Goal: Transaction & Acquisition: Purchase product/service

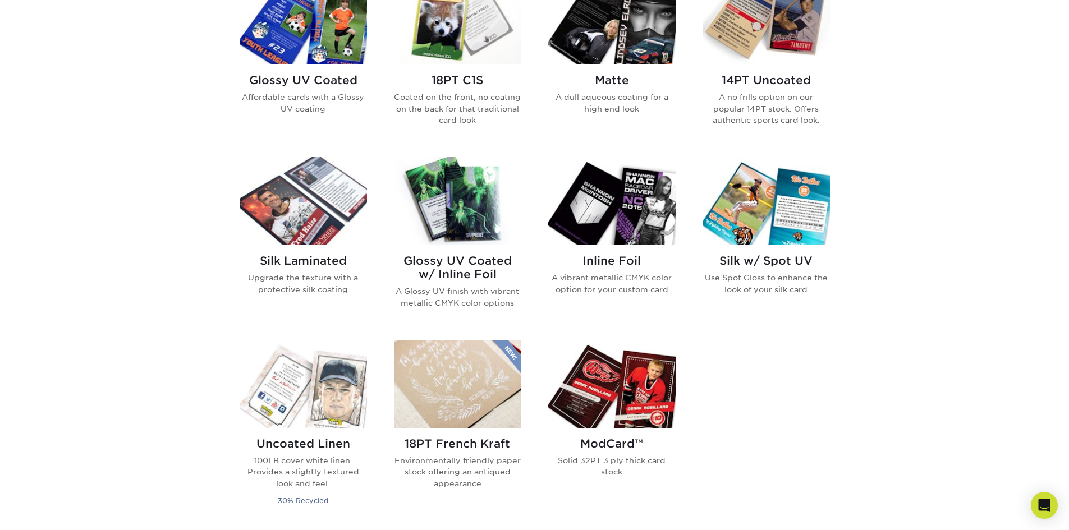
scroll to position [617, 0]
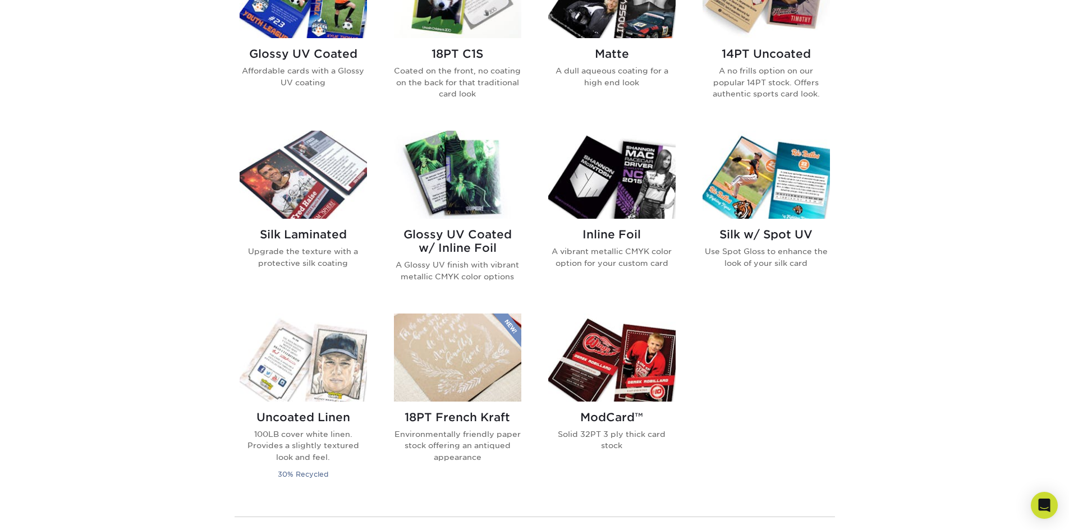
click at [466, 243] on h2 "Glossy UV Coated w/ Inline Foil" at bounding box center [457, 241] width 127 height 27
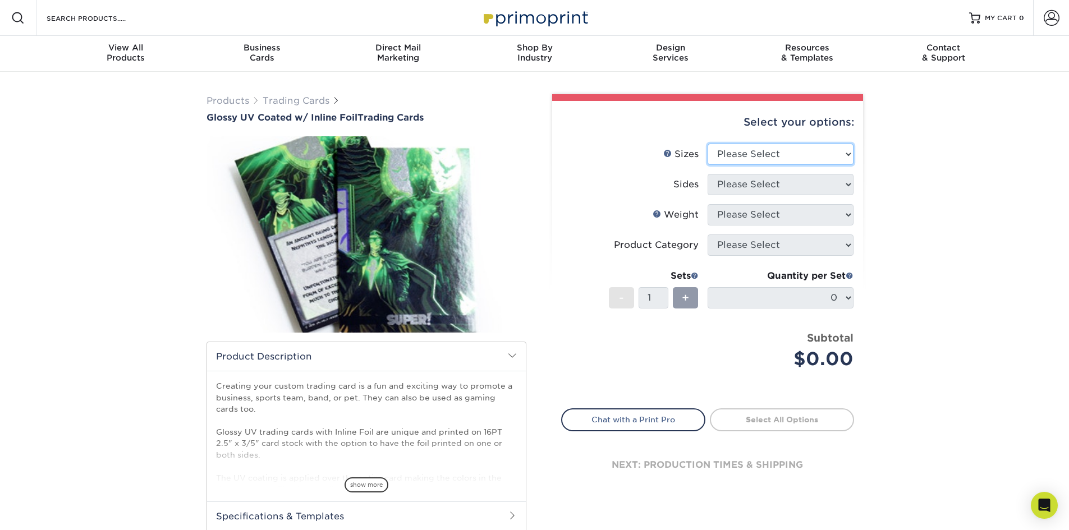
click at [756, 157] on select "Please Select 2.5" x 3.5"" at bounding box center [781, 154] width 146 height 21
select select "2.50x3.50"
click at [708, 144] on select "Please Select 2.5" x 3.5"" at bounding box center [781, 154] width 146 height 21
click at [739, 184] on select "Please Select Print Both Sides - Foil Back Only Print Both Sides - Foil Both Si…" at bounding box center [781, 184] width 146 height 21
select select "e9e9dfb3-fba1-4d60-972c-fd9ca5904d33"
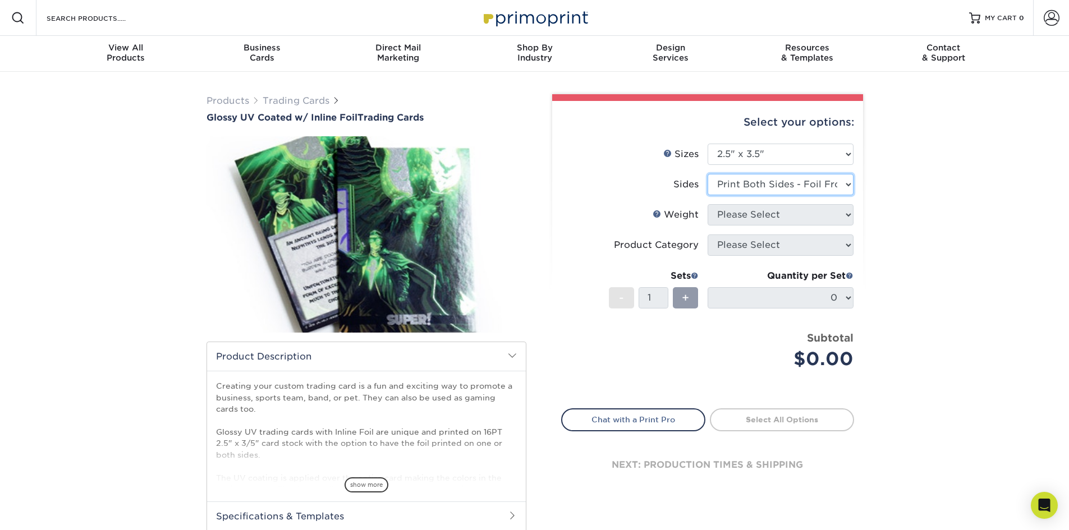
click at [708, 174] on select "Please Select Print Both Sides - Foil Back Only Print Both Sides - Foil Both Si…" at bounding box center [781, 184] width 146 height 21
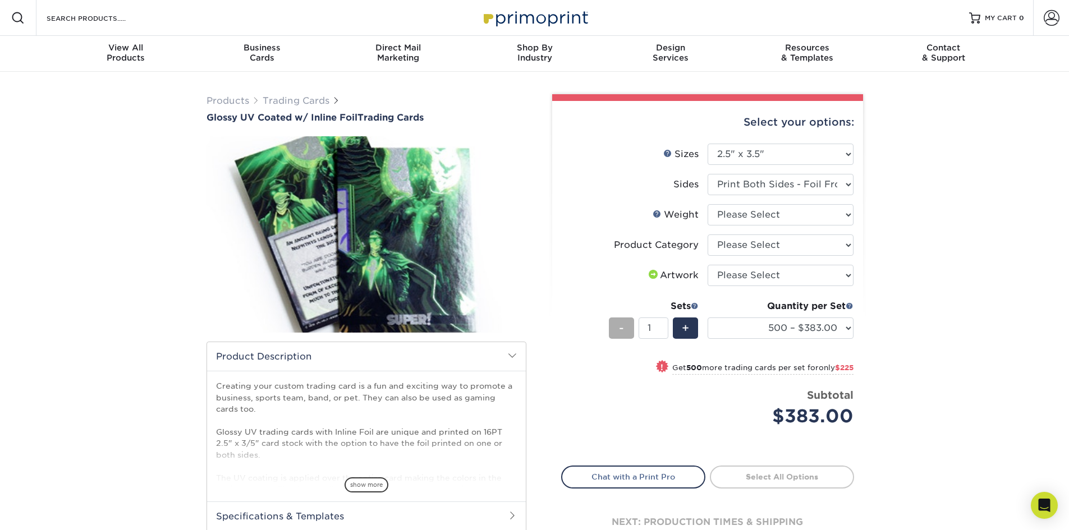
click at [619, 324] on span "-" at bounding box center [621, 328] width 5 height 17
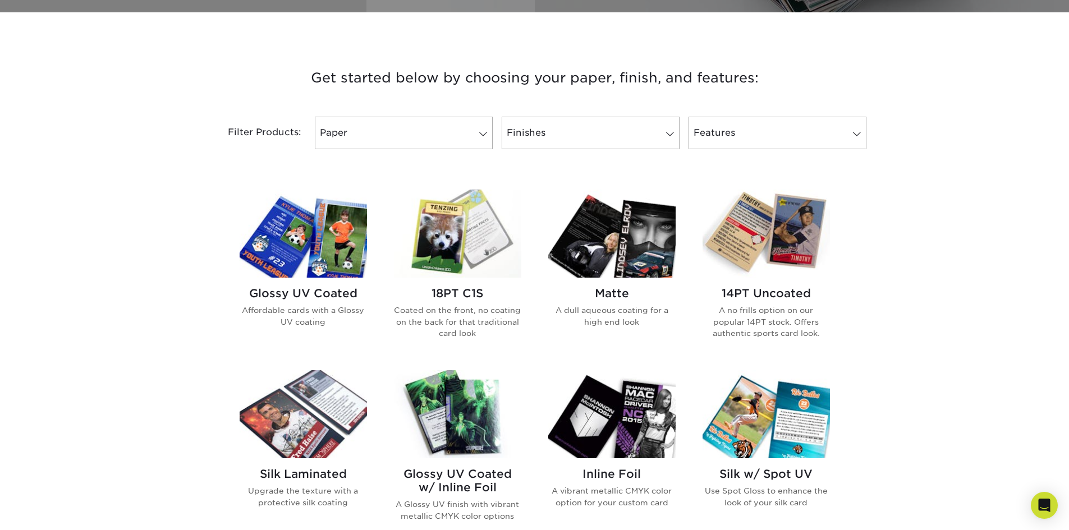
scroll to position [393, 0]
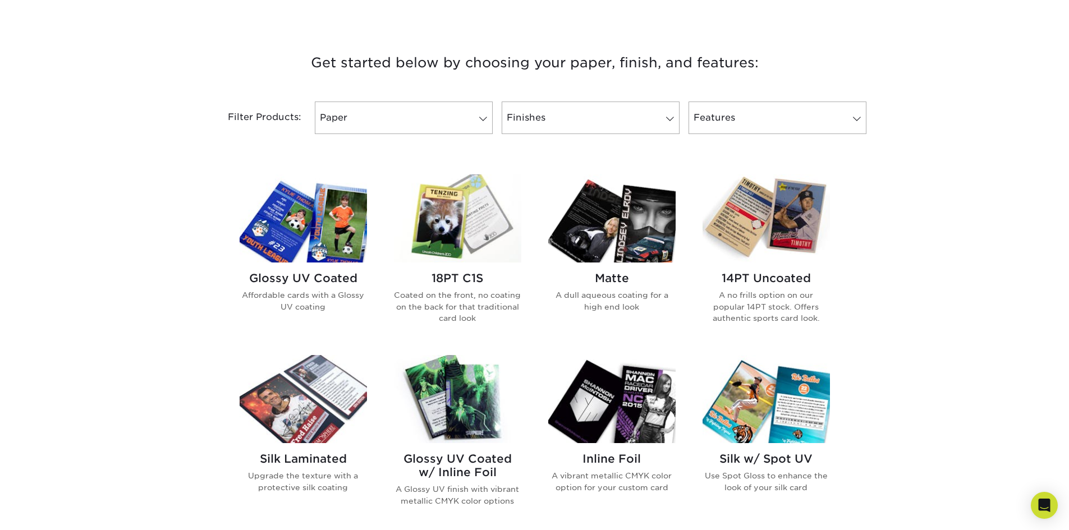
click at [441, 226] on img at bounding box center [457, 219] width 127 height 88
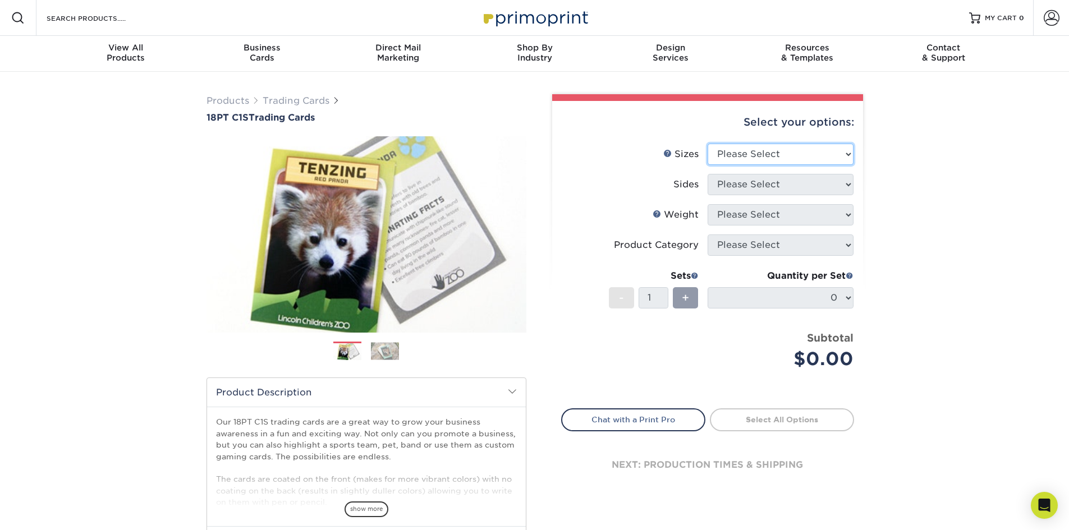
click at [771, 160] on select "Please Select 2.5" x 3.5"" at bounding box center [781, 154] width 146 height 21
select select "2.50x3.50"
click at [708, 144] on select "Please Select 2.5" x 3.5"" at bounding box center [781, 154] width 146 height 21
click at [761, 185] on select "Please Select Print Both Sides Print Front Only" at bounding box center [781, 184] width 146 height 21
select select "13abbda7-1d64-4f25-8bb2-c179b224825d"
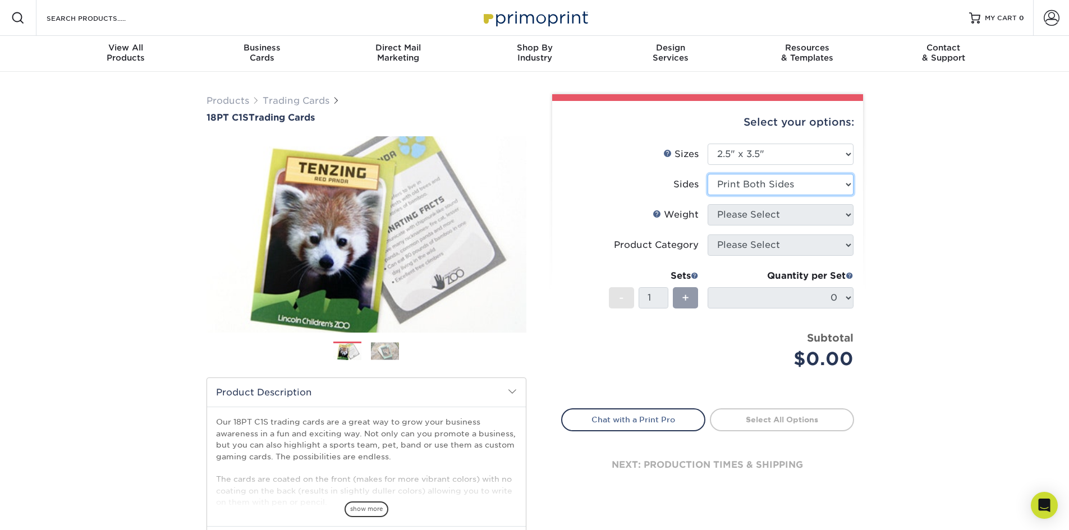
click at [708, 174] on select "Please Select Print Both Sides Print Front Only" at bounding box center [781, 184] width 146 height 21
click at [756, 213] on select "Please Select 18PT C1S" at bounding box center [781, 214] width 146 height 21
select select "18PTC1S"
click at [708, 204] on select "Please Select 18PT C1S" at bounding box center [781, 214] width 146 height 21
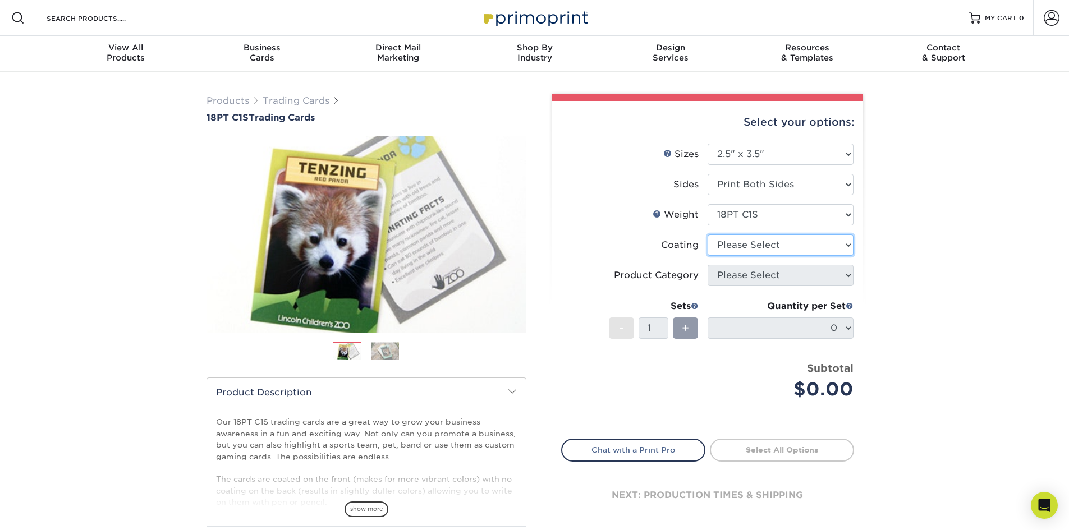
click at [745, 245] on select at bounding box center [781, 245] width 146 height 21
select select "1e8116af-acfc-44b1-83dc-8181aa338834"
click at [708, 235] on select at bounding box center [781, 245] width 146 height 21
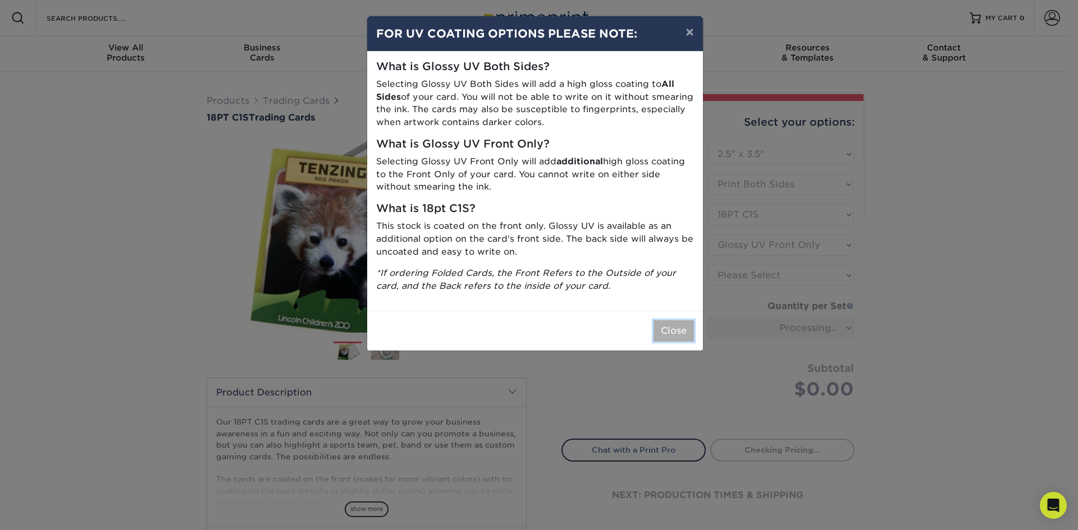
click at [673, 327] on button "Close" at bounding box center [673, 331] width 40 height 21
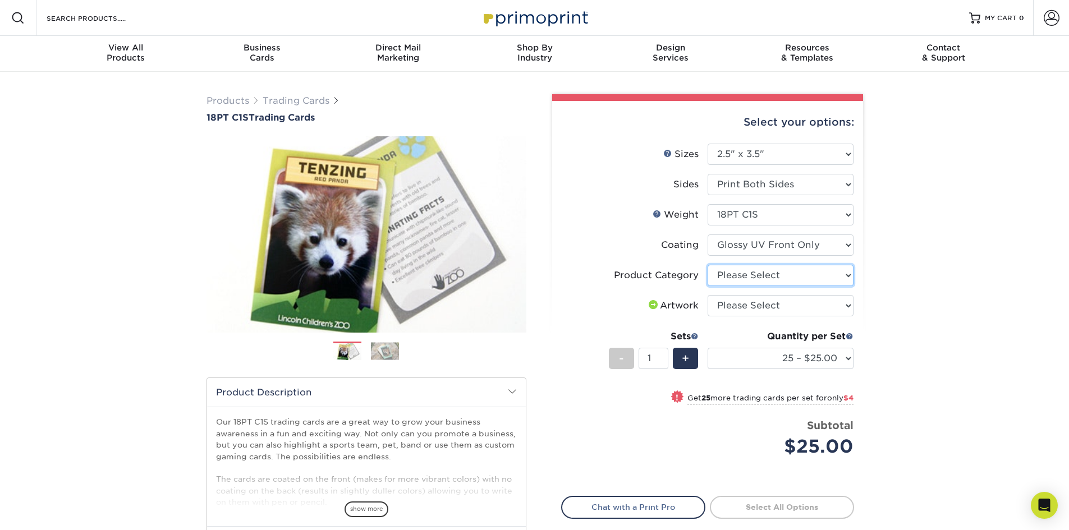
click at [781, 279] on select "Please Select Trading Cards" at bounding box center [781, 275] width 146 height 21
select select "c2f9bce9-36c2-409d-b101-c29d9d031e18"
click at [708, 265] on select "Please Select Trading Cards" at bounding box center [781, 275] width 146 height 21
click at [771, 304] on select "Please Select I will upload files I need a design - $100" at bounding box center [781, 305] width 146 height 21
select select "upload"
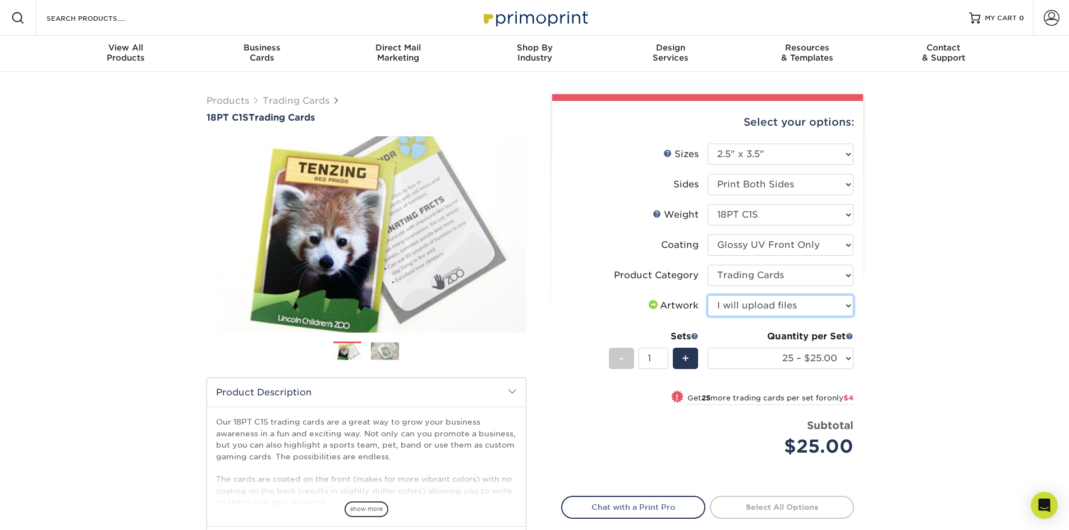
click at [708, 295] on select "Please Select I will upload files I need a design - $100" at bounding box center [781, 305] width 146 height 21
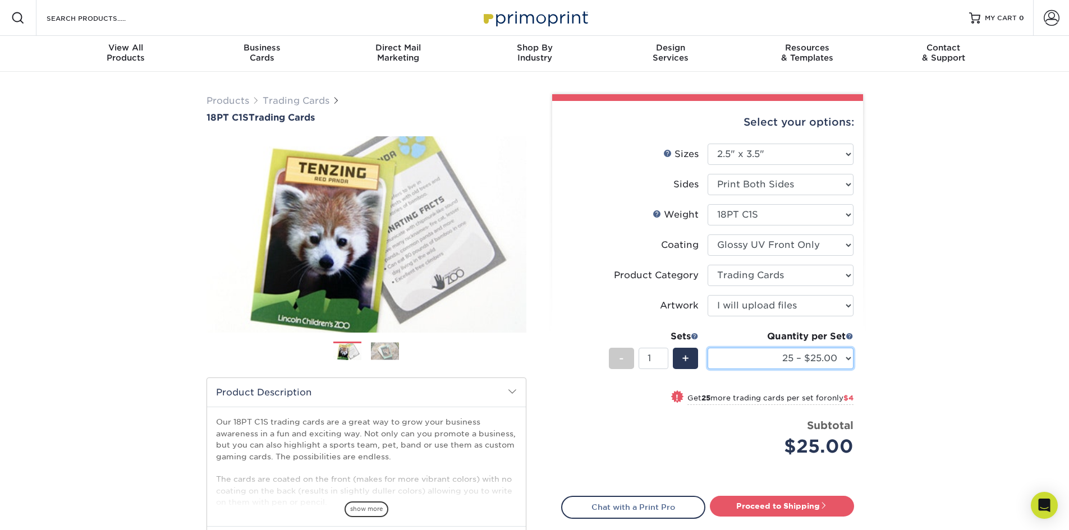
click at [768, 352] on select "25 – $25.00 50 – $29.00 75 – $37.00 100 – $41.00 250 – $48.00 500 – $58.00 1000…" at bounding box center [781, 358] width 146 height 21
click at [708, 348] on select "25 – $25.00 50 – $29.00 75 – $37.00 100 – $41.00 250 – $48.00 500 – $58.00 1000…" at bounding box center [781, 358] width 146 height 21
click at [900, 362] on div "Products Trading Cards 18PT C1S Trading Cards Previous Next show more" at bounding box center [534, 366] width 1069 height 588
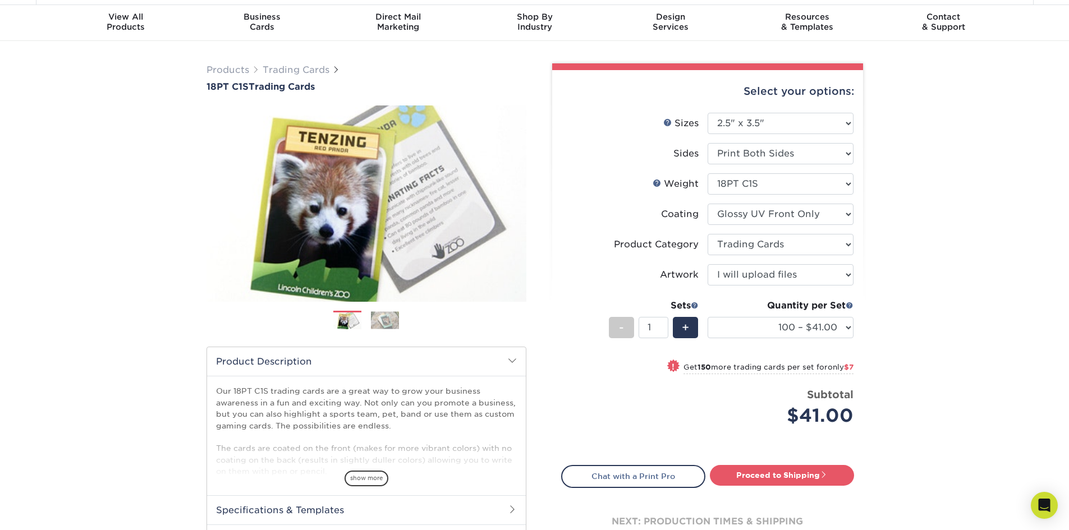
scroll to position [56, 0]
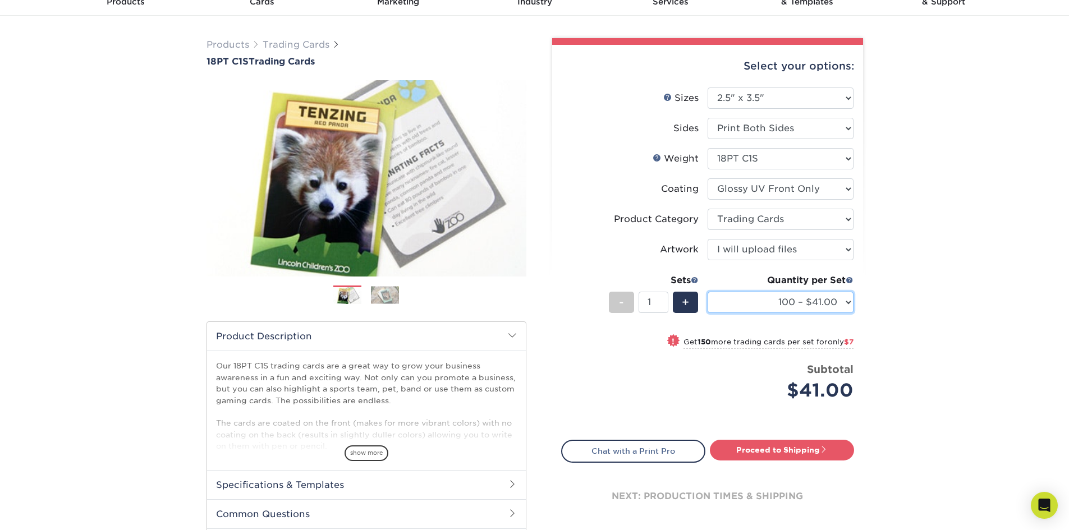
click at [757, 296] on select "25 – $25.00 50 – $29.00 75 – $37.00 100 – $41.00 250 – $48.00 500 – $58.00 1000…" at bounding box center [781, 302] width 146 height 21
click at [708, 292] on select "25 – $25.00 50 – $29.00 75 – $37.00 100 – $41.00 250 – $48.00 500 – $58.00 1000…" at bounding box center [781, 302] width 146 height 21
click at [797, 306] on select "25 – $25.00 50 – $29.00 75 – $37.00 100 – $41.00 250 – $48.00 500 – $58.00 1000…" at bounding box center [781, 302] width 146 height 21
select select "100 – $41.00"
click at [708, 292] on select "25 – $25.00 50 – $29.00 75 – $37.00 100 – $41.00 250 – $48.00 500 – $58.00 1000…" at bounding box center [781, 302] width 146 height 21
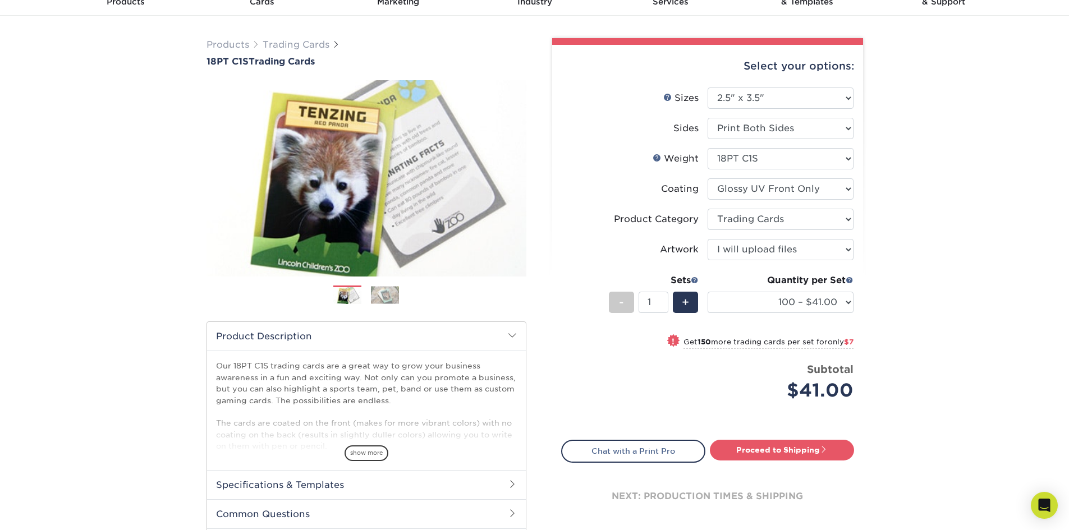
click at [889, 337] on div "Products Trading Cards 18PT C1S Trading Cards Previous Next show more" at bounding box center [534, 310] width 1069 height 588
click at [780, 451] on link "Proceed to Shipping" at bounding box center [782, 450] width 144 height 20
type input "Set 1"
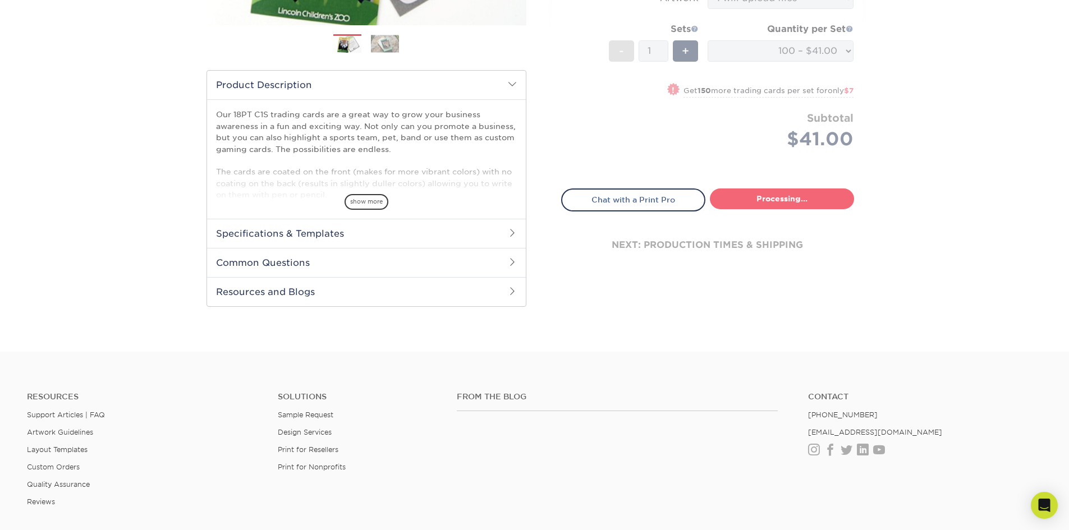
select select "112ffa23-9d02-4f11-8dd7-e63311db5207"
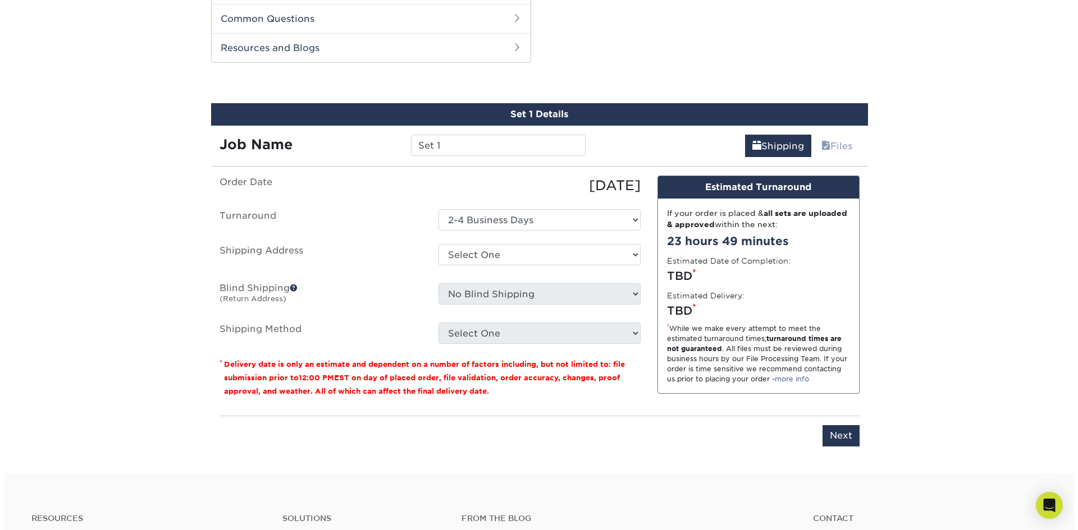
scroll to position [560, 0]
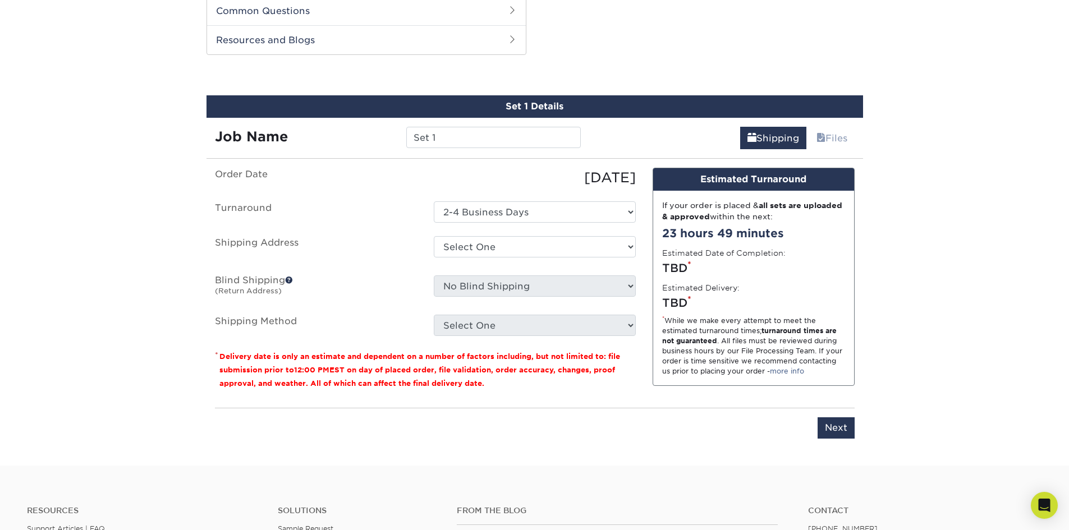
click at [463, 151] on div "Set 1 Details Job Name Set 1 Shipping Files You've choosen mailing services! If…" at bounding box center [535, 273] width 657 height 357
click at [460, 140] on input "Set 1" at bounding box center [493, 137] width 175 height 21
drag, startPoint x: 460, startPoint y: 140, endPoint x: 390, endPoint y: 143, distance: 70.2
click at [390, 143] on div "Job Name Set 1" at bounding box center [398, 137] width 383 height 21
click at [509, 187] on div "10/05/2025" at bounding box center [534, 178] width 219 height 20
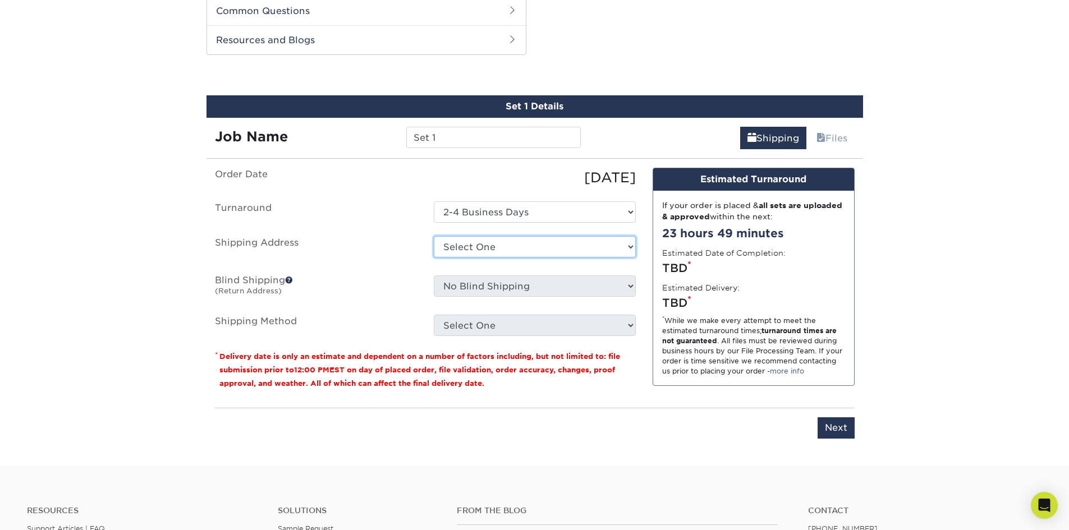
click at [525, 249] on select "Select One + Add New Address - Login" at bounding box center [535, 246] width 202 height 21
select select "newaddress"
click at [434, 236] on select "Select One + Add New Address - Login" at bounding box center [535, 246] width 202 height 21
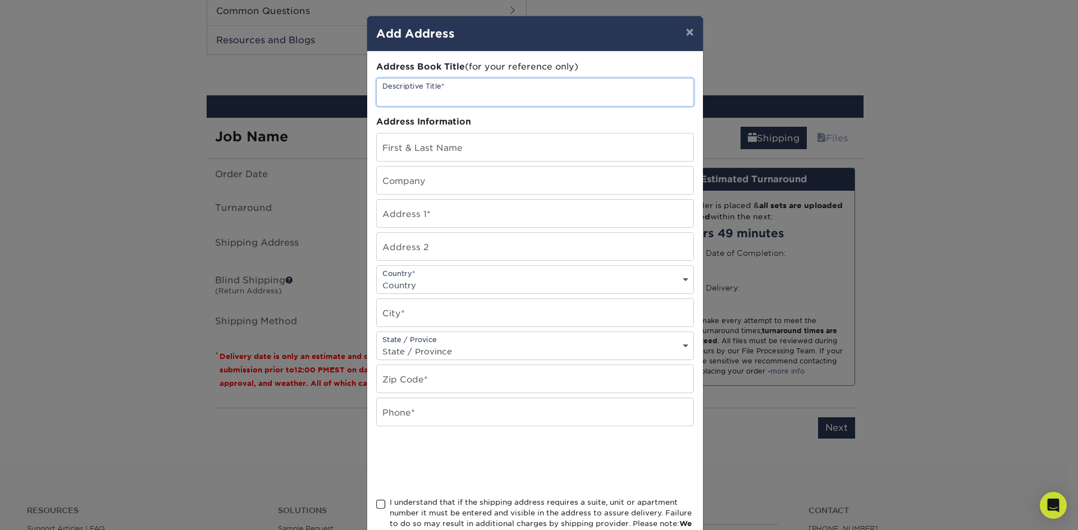
click at [485, 99] on input "text" at bounding box center [535, 93] width 317 height 28
type input "C"
type input "Home"
type input "[PERSON_NAME]"
type input "Armydad Agency LLC"
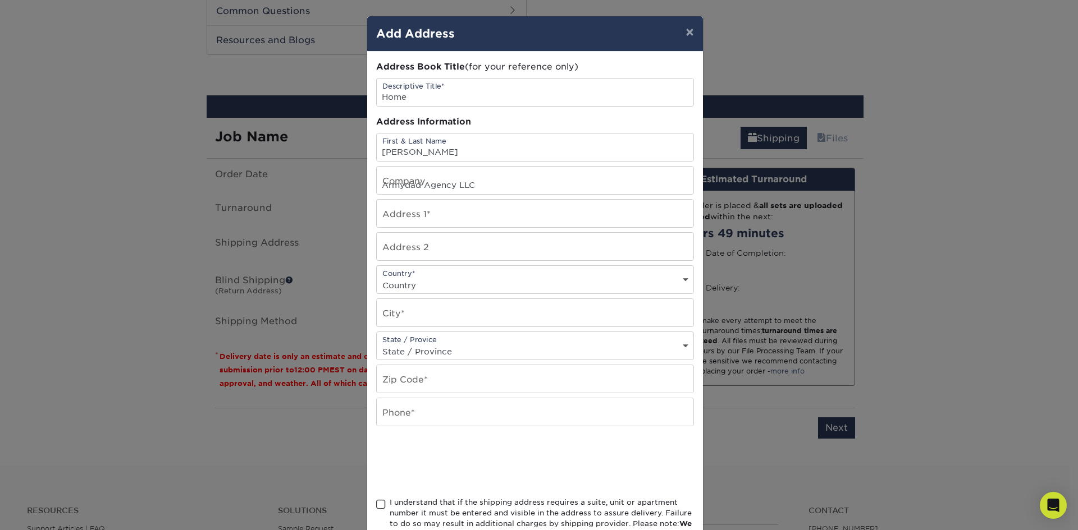
type input "[STREET_ADDRESS]"
type input "apt 1"
select select "US"
type input "waterville"
select select "ME"
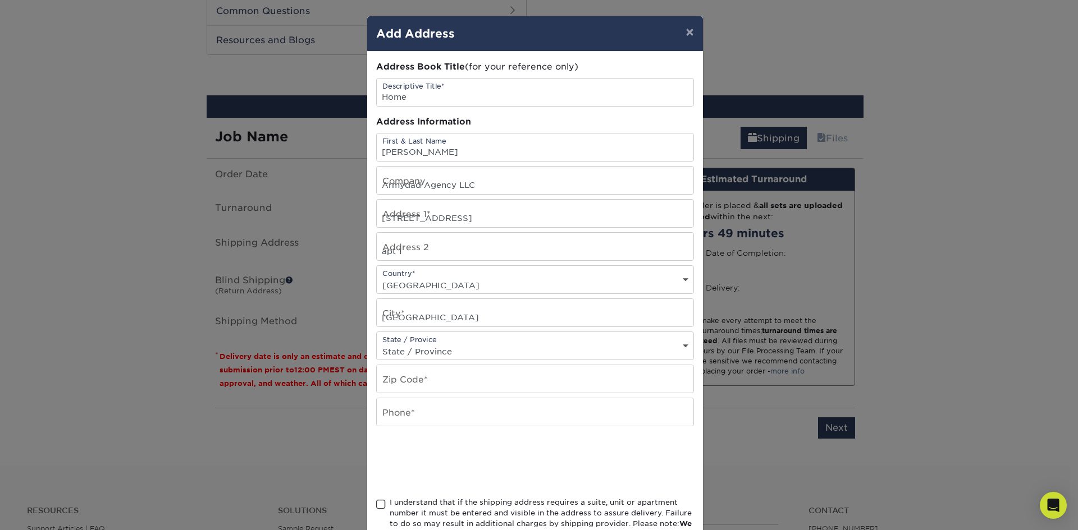
type input "04901"
type input "2072156304"
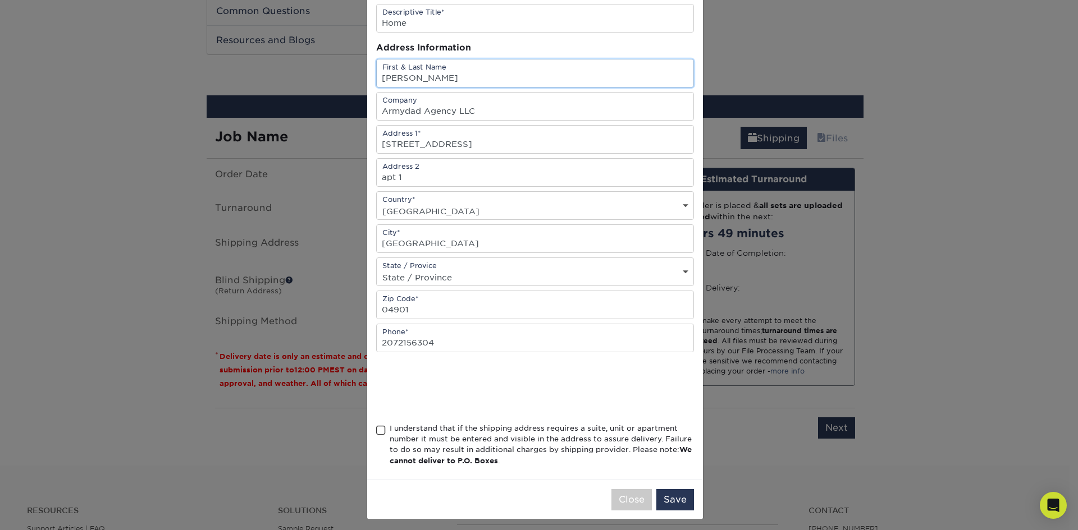
scroll to position [80, 0]
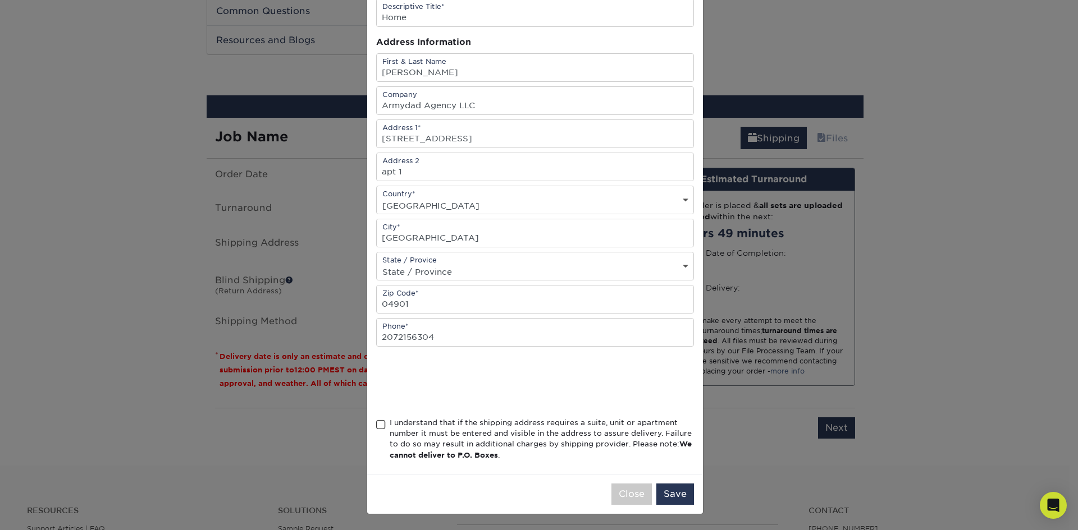
click at [376, 425] on span at bounding box center [381, 425] width 10 height 11
click at [0, 0] on input "I understand that if the shipping address requires a suite, unit or apartment n…" at bounding box center [0, 0] width 0 height 0
click at [680, 495] on button "Save" at bounding box center [675, 494] width 38 height 21
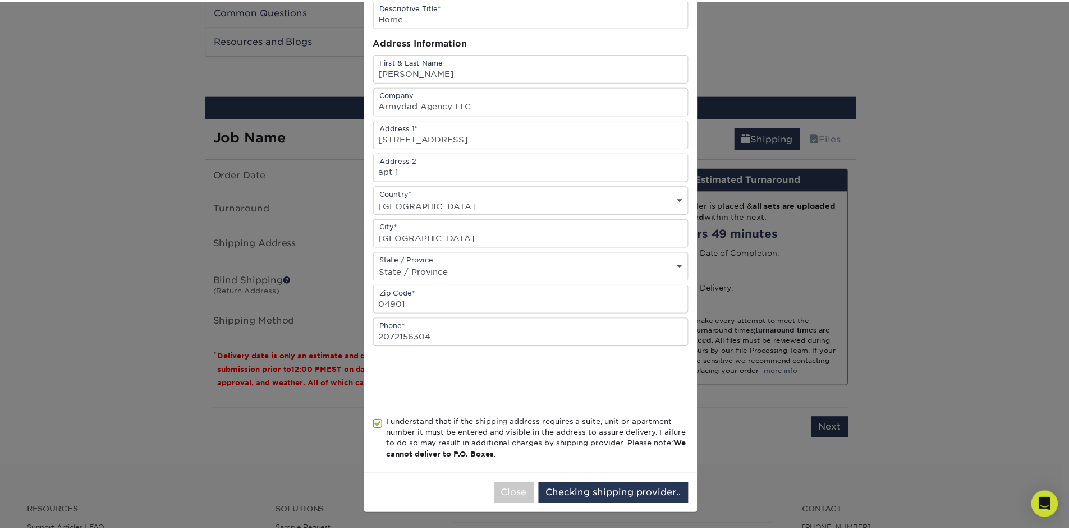
scroll to position [0, 0]
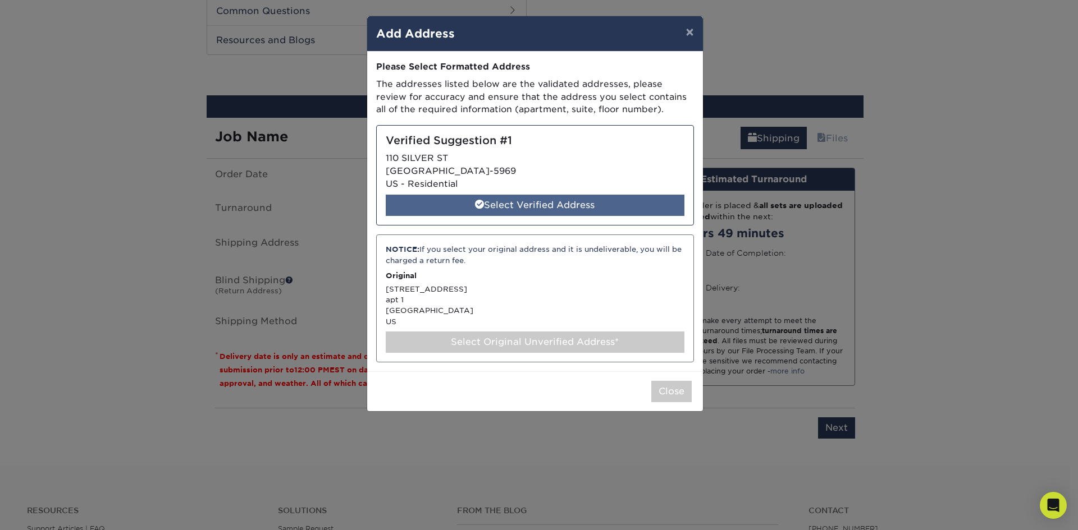
click at [571, 207] on div "Select Verified Address" at bounding box center [535, 205] width 299 height 21
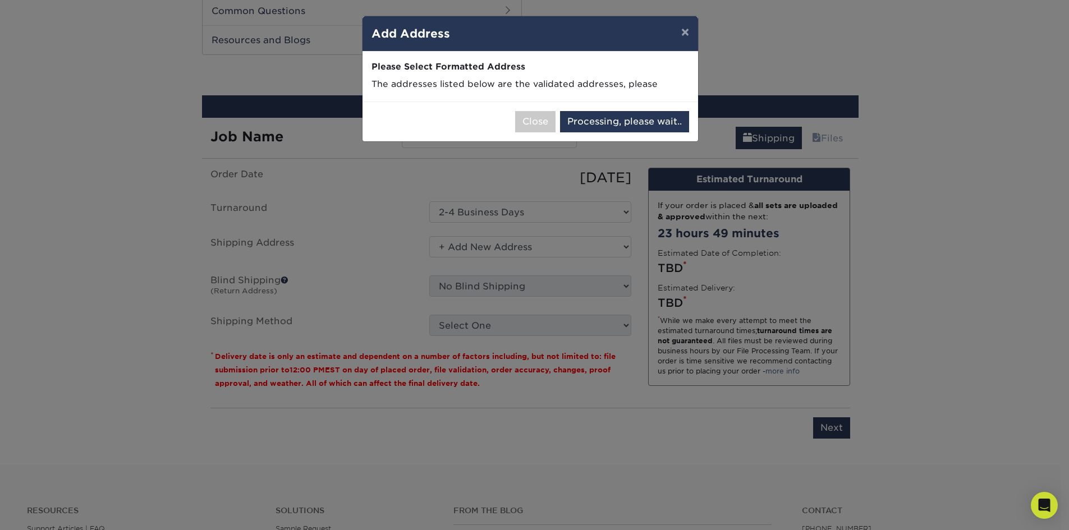
select select "286662"
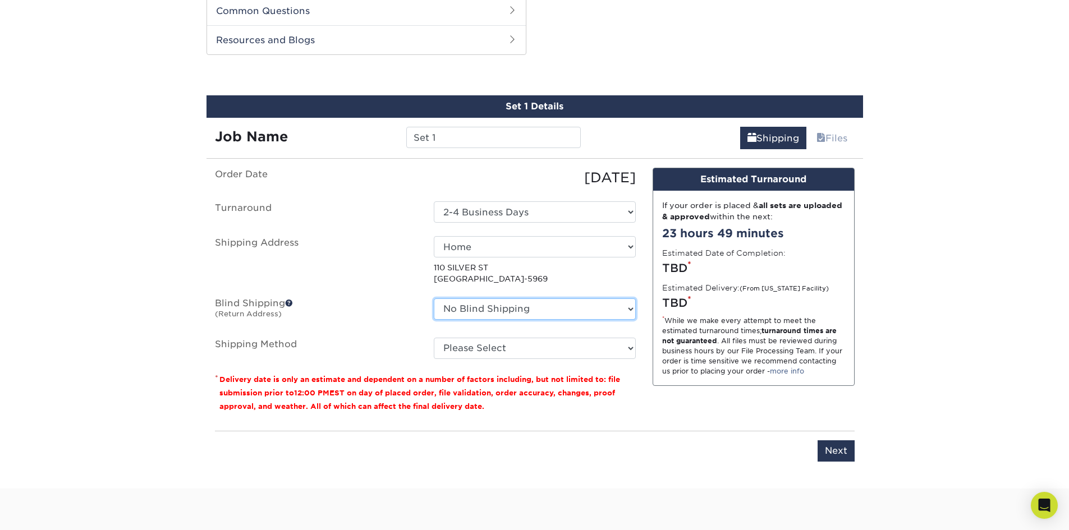
click at [624, 313] on select "No Blind Shipping + Add New Address" at bounding box center [535, 309] width 202 height 21
click at [657, 311] on div "If your order is placed & all sets are uploaded & approved within the next: 23 …" at bounding box center [753, 288] width 201 height 195
click at [621, 351] on select "Please Select 3 Day Shipping Service (+$17.82) Ground Shipping (+$18.03) 2 Day …" at bounding box center [535, 348] width 202 height 21
select select "02"
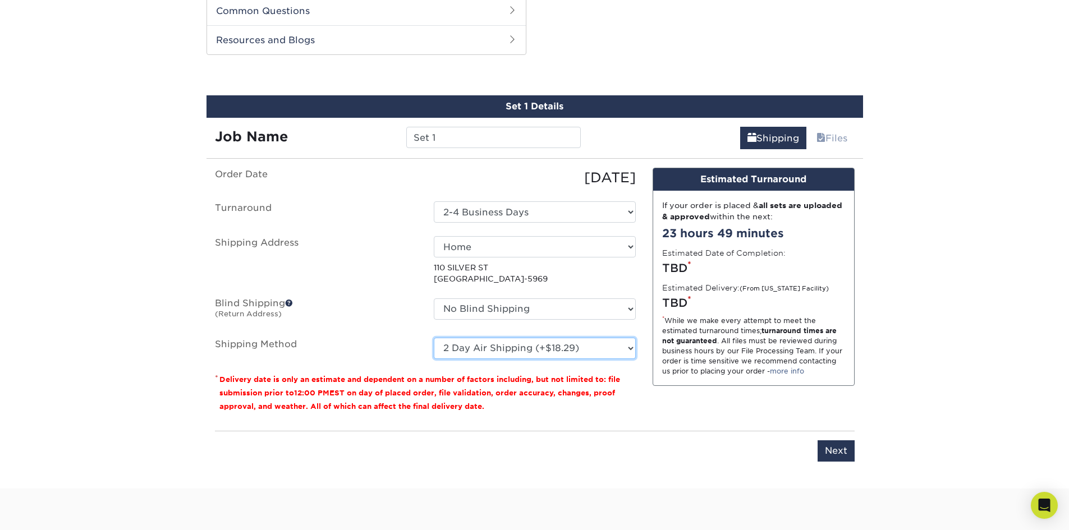
click at [434, 338] on select "Please Select 3 Day Shipping Service (+$17.82) Ground Shipping (+$18.03) 2 Day …" at bounding box center [535, 348] width 202 height 21
click at [644, 363] on div "Design Estimated Turnaround If your order is placed & all sets are uploaded & a…" at bounding box center [753, 295] width 219 height 254
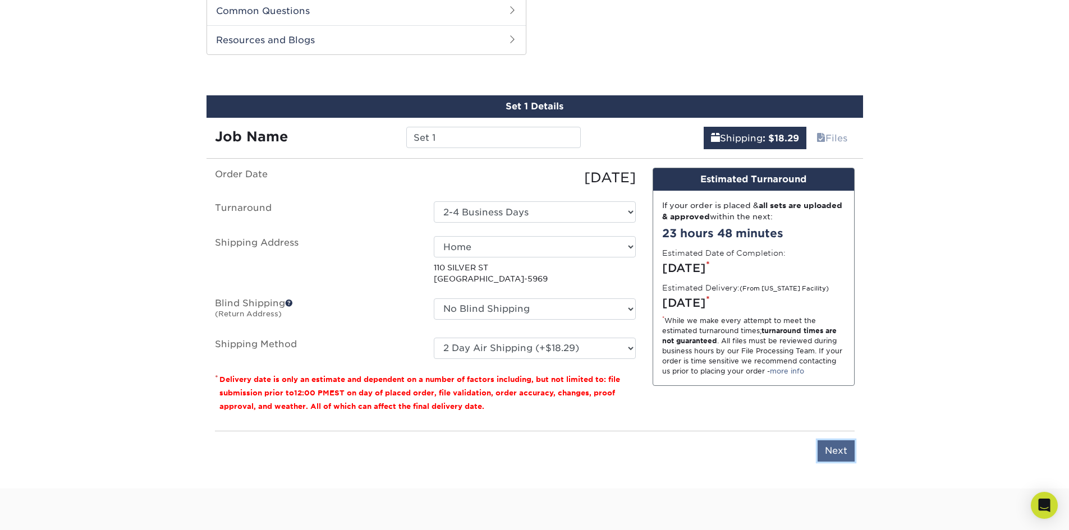
click at [830, 451] on input "Next" at bounding box center [836, 451] width 37 height 21
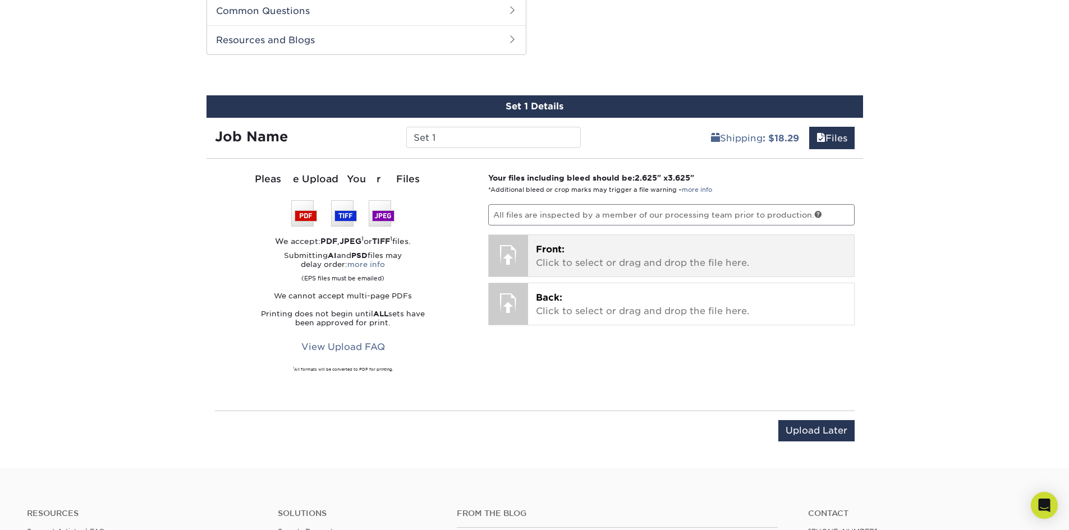
click at [589, 263] on p "Front: Click to select or drag and drop the file here." at bounding box center [691, 256] width 310 height 27
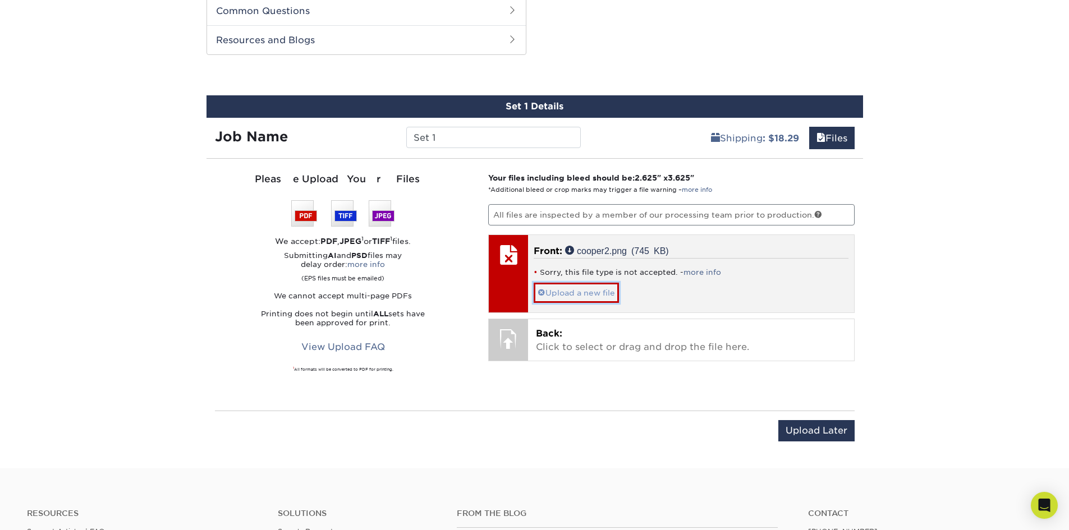
click at [597, 294] on link "Upload a new file" at bounding box center [576, 293] width 85 height 20
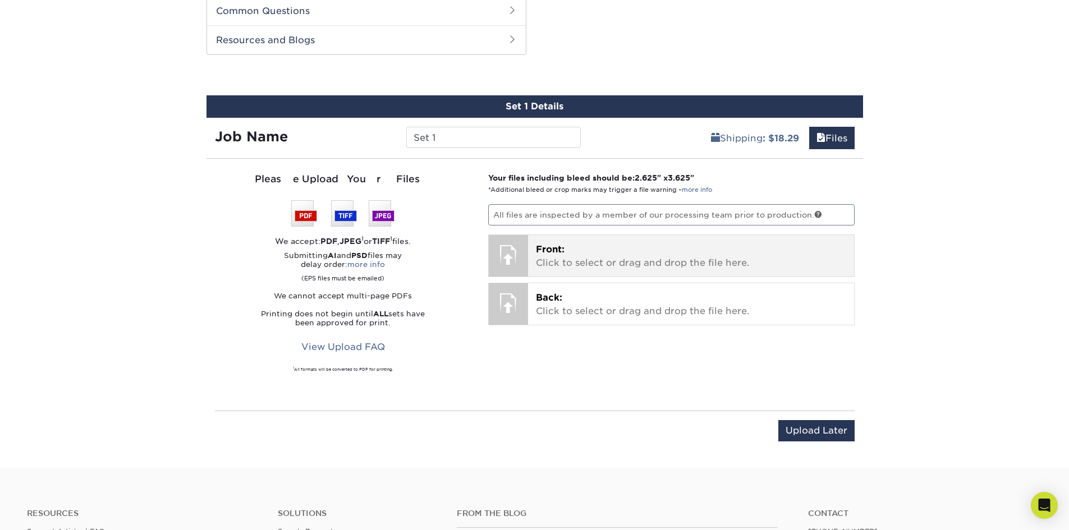
click at [587, 269] on p "Front: Click to select or drag and drop the file here." at bounding box center [691, 256] width 310 height 27
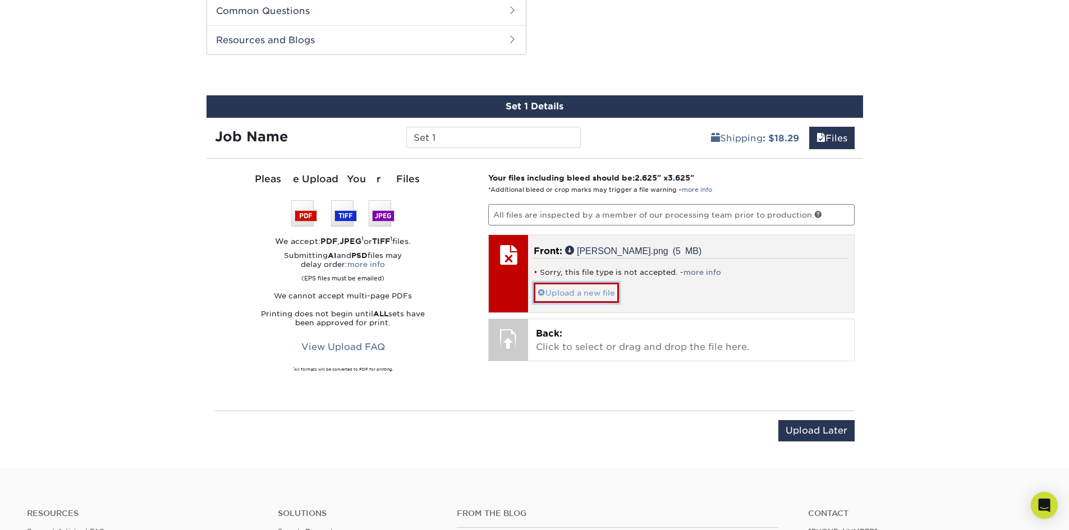
click at [590, 292] on link "Upload a new file" at bounding box center [576, 293] width 85 height 20
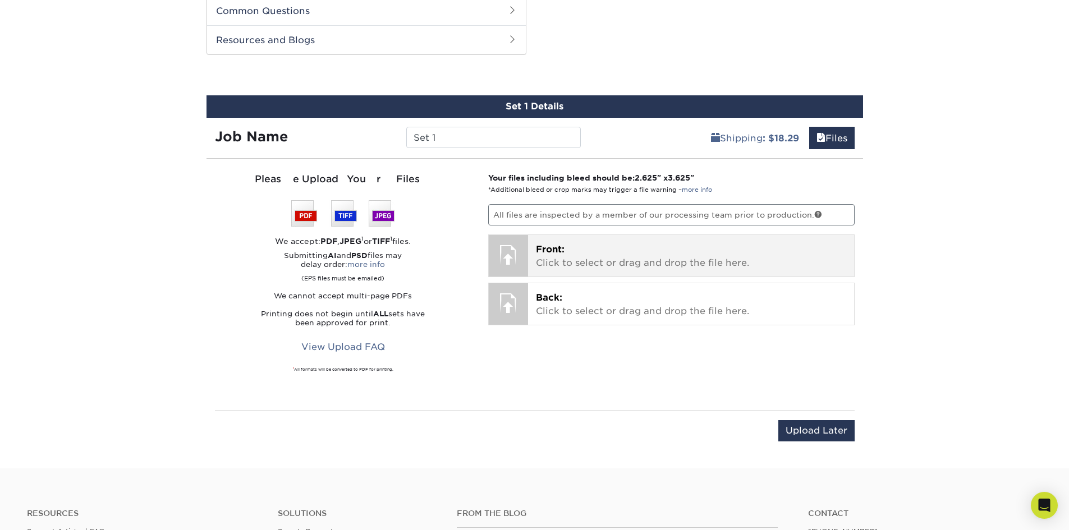
click at [561, 256] on p "Front: Click to select or drag and drop the file here." at bounding box center [691, 256] width 310 height 27
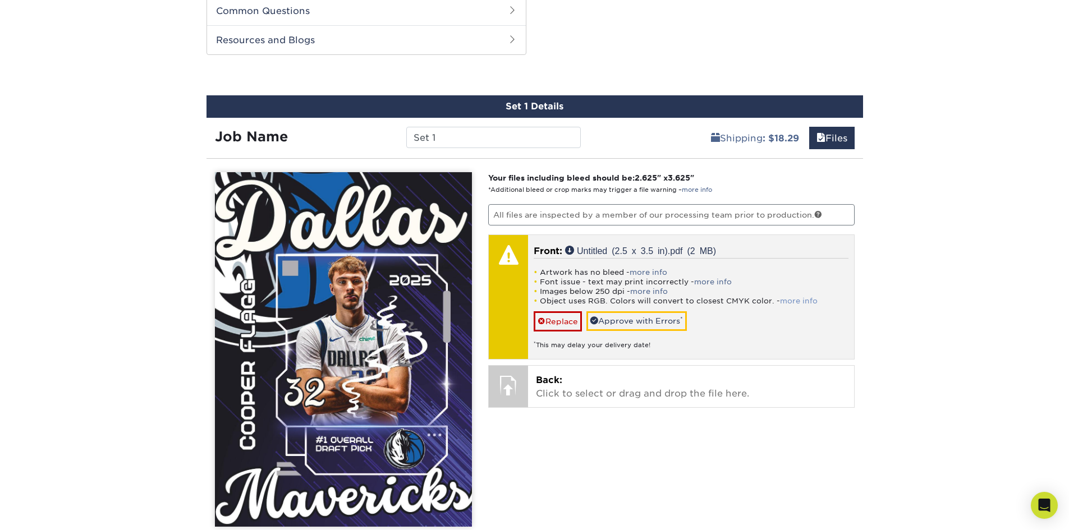
click at [809, 304] on link "more info" at bounding box center [799, 301] width 38 height 8
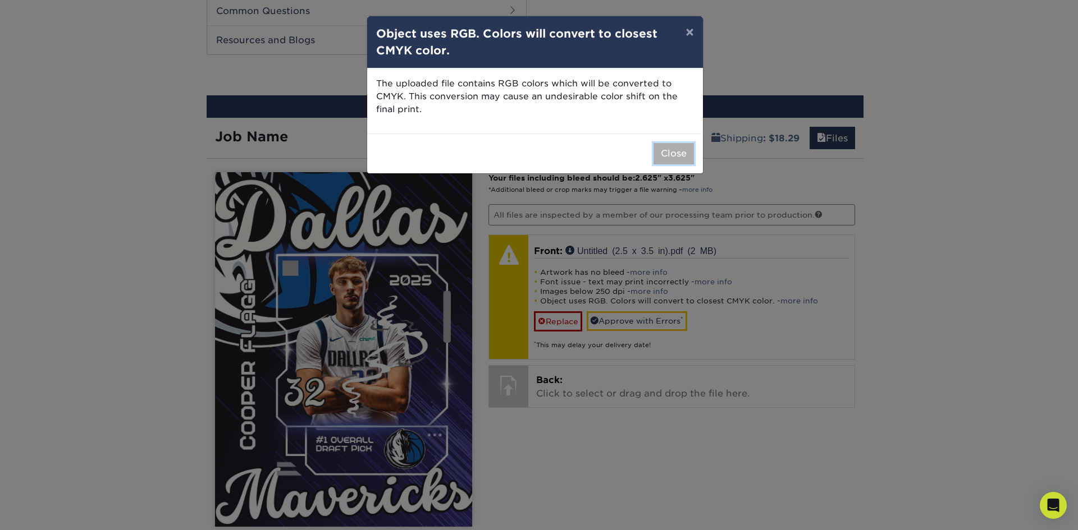
click at [661, 151] on button "Close" at bounding box center [673, 153] width 40 height 21
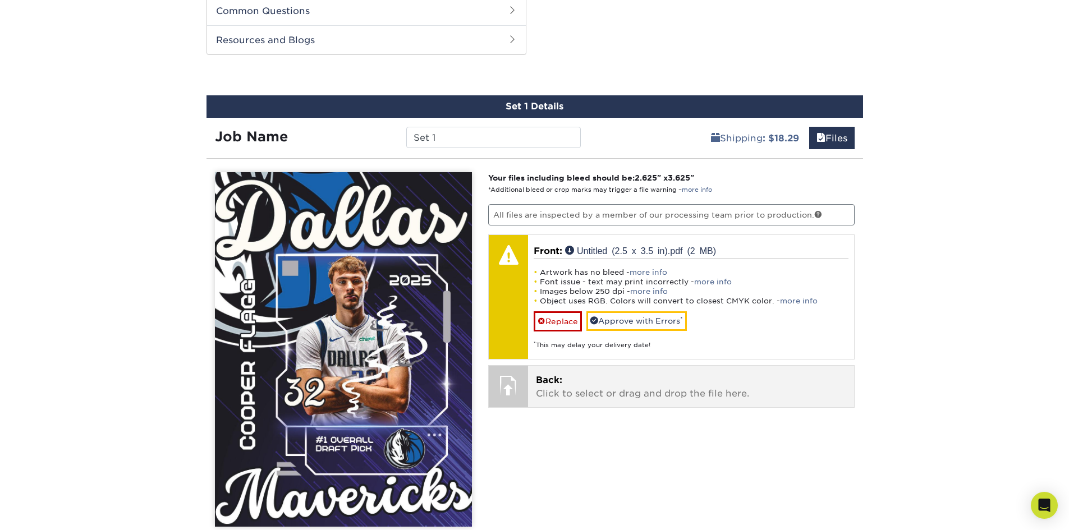
click at [561, 386] on p "Back: Click to select or drag and drop the file here." at bounding box center [691, 387] width 310 height 27
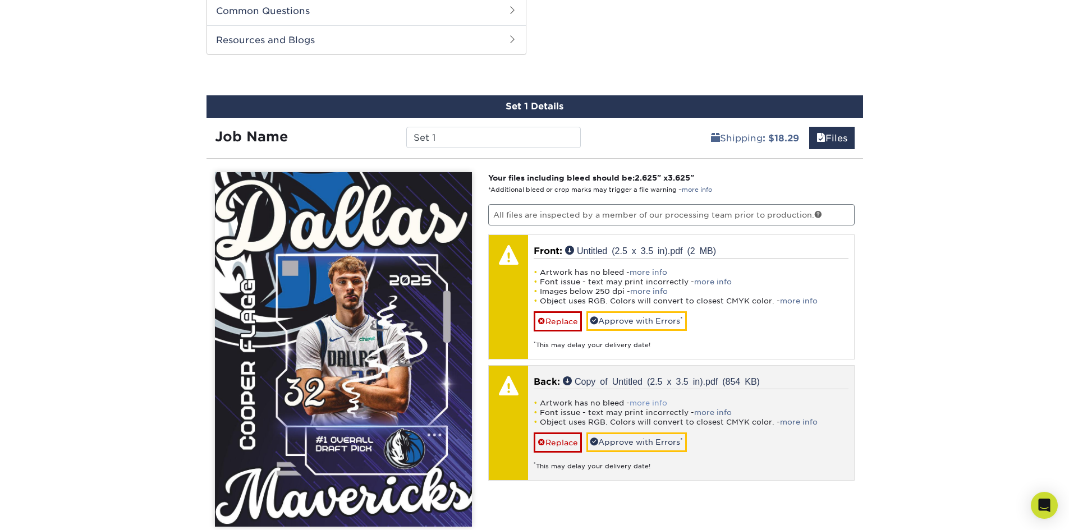
click at [661, 401] on link "more info" at bounding box center [649, 403] width 38 height 8
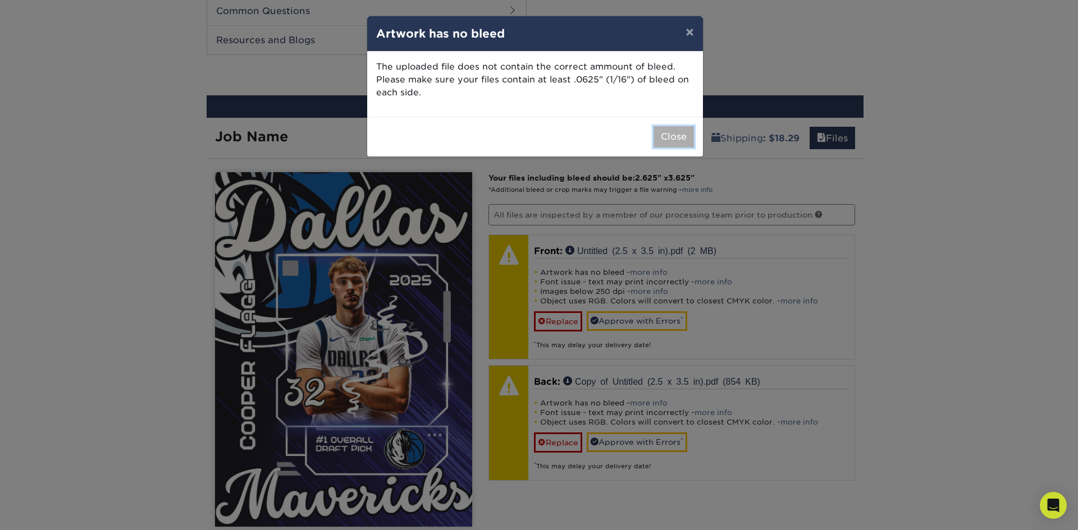
click at [667, 136] on button "Close" at bounding box center [673, 136] width 40 height 21
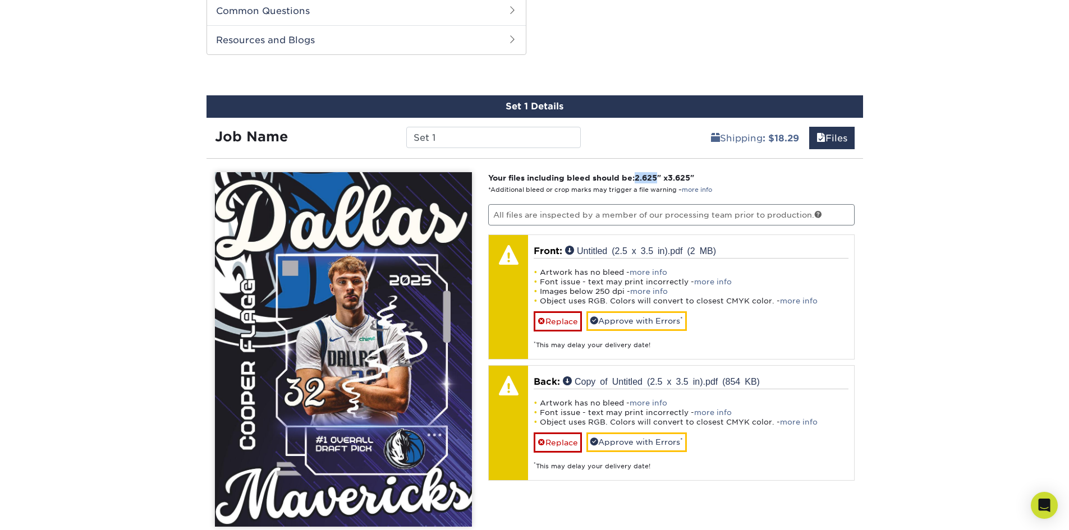
drag, startPoint x: 639, startPoint y: 178, endPoint x: 662, endPoint y: 179, distance: 23.0
click at [662, 179] on strong "Your files including bleed should be: 2.625 " x 3.625 "" at bounding box center [591, 177] width 206 height 9
copy span "2.625"
drag, startPoint x: 698, startPoint y: 177, endPoint x: 676, endPoint y: 179, distance: 22.0
click at [676, 179] on strong "Your files including bleed should be: 2.625 " x 3.625 "" at bounding box center [591, 177] width 206 height 9
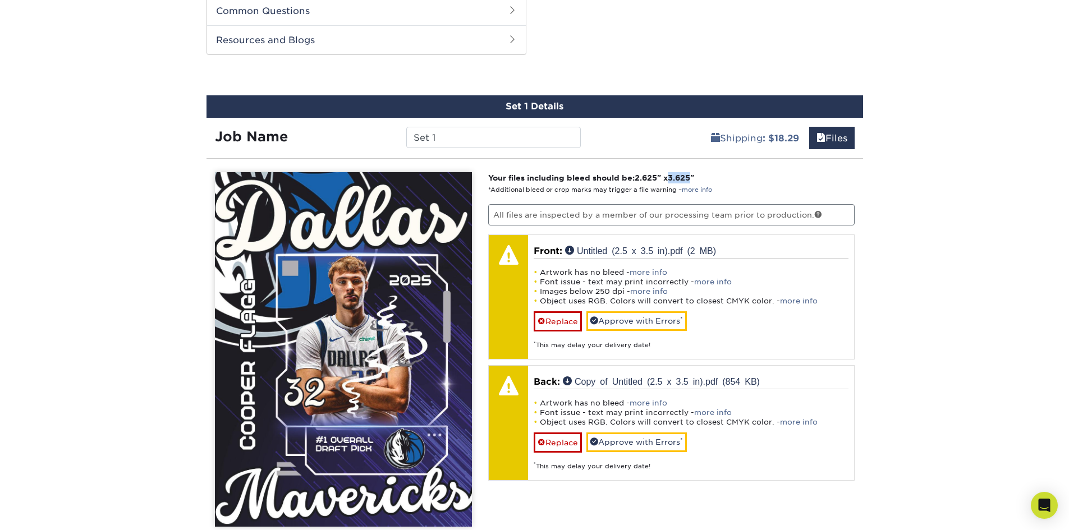
copy span "3.625"
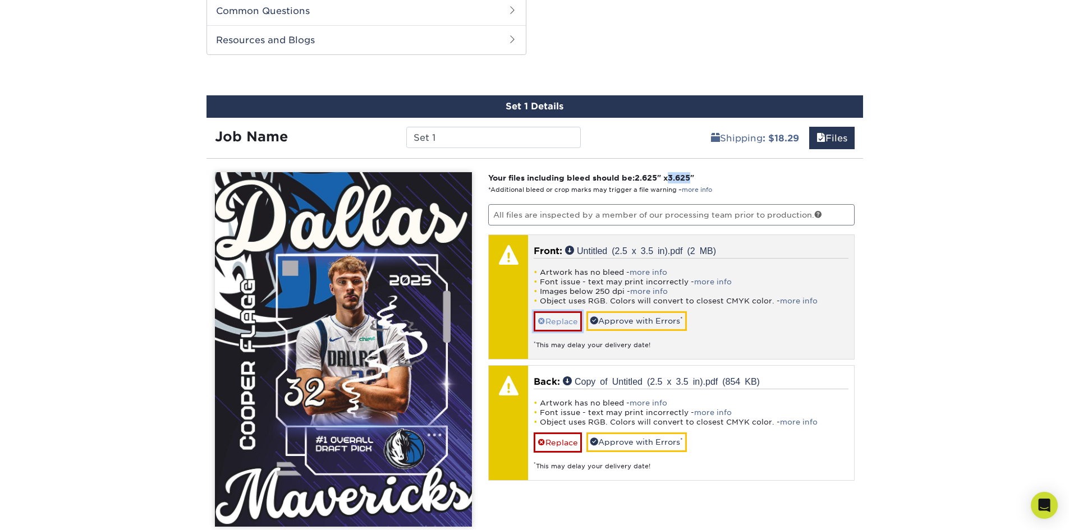
click at [556, 321] on link "Replace" at bounding box center [558, 322] width 48 height 20
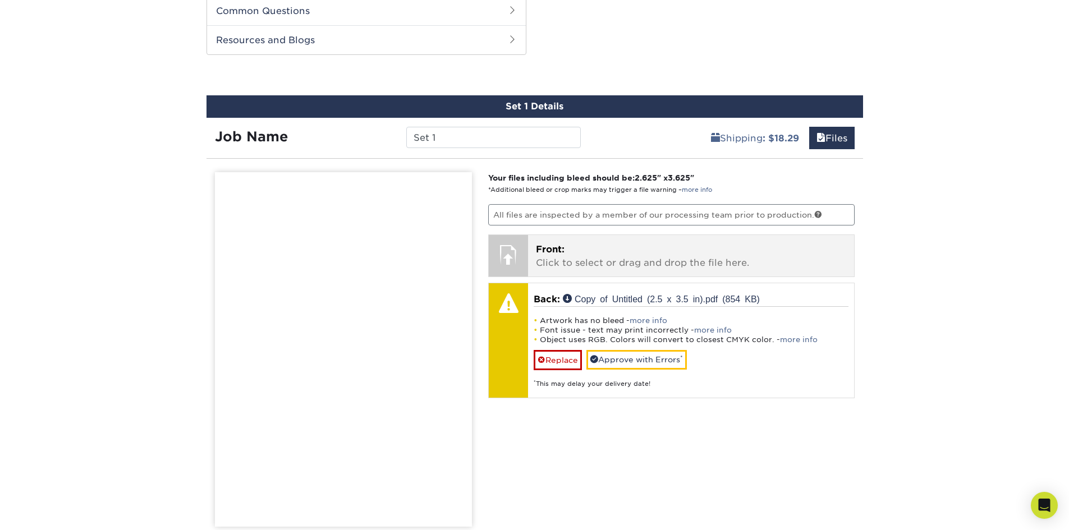
click at [570, 251] on p "Front: Click to select or drag and drop the file here." at bounding box center [691, 256] width 310 height 27
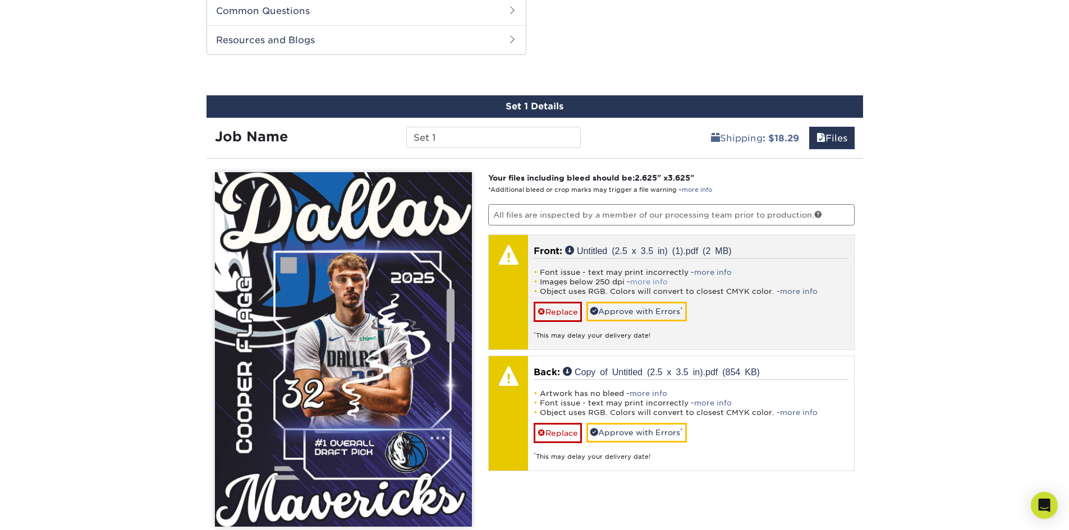
click at [649, 282] on link "more info" at bounding box center [649, 282] width 38 height 8
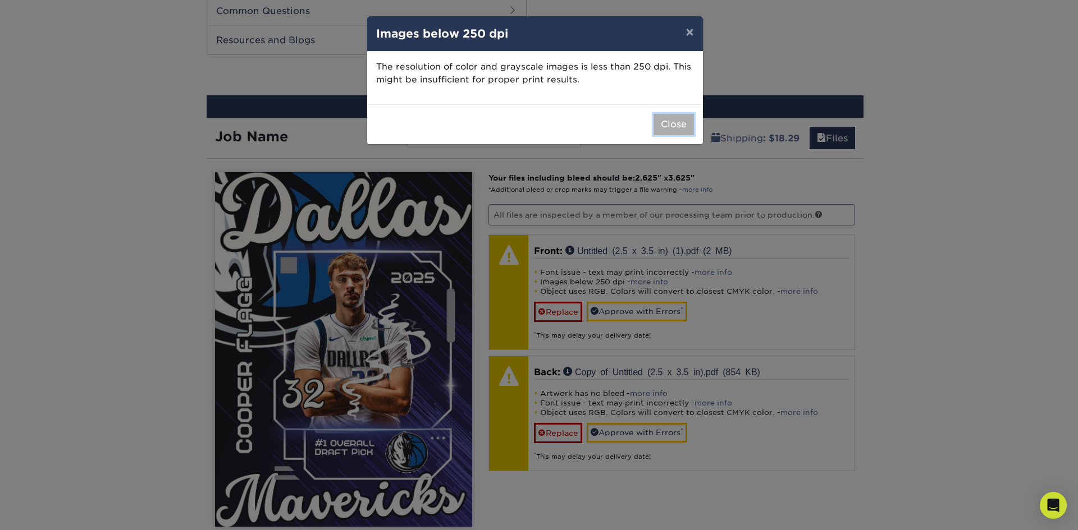
click at [665, 125] on button "Close" at bounding box center [673, 124] width 40 height 21
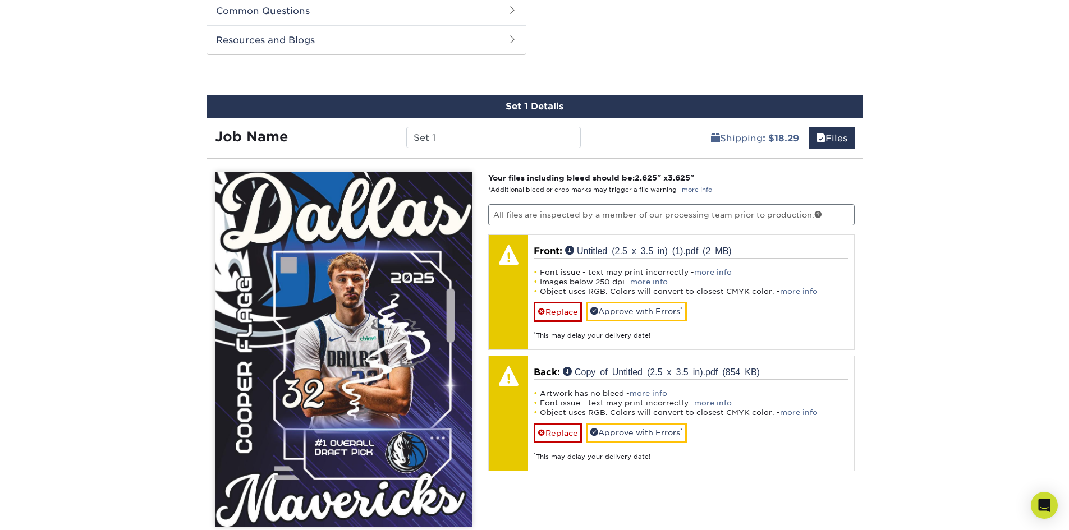
click at [905, 354] on div "Products Trading Cards 18PT C1S Trading Cards Previous Next show more" at bounding box center [534, 119] width 1069 height 1214
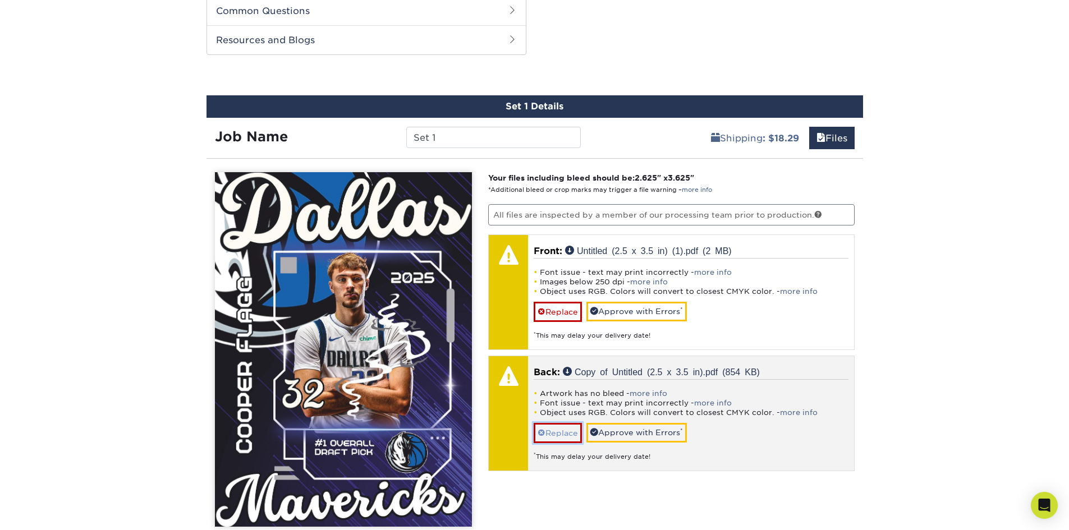
click at [571, 435] on link "Replace" at bounding box center [558, 433] width 48 height 20
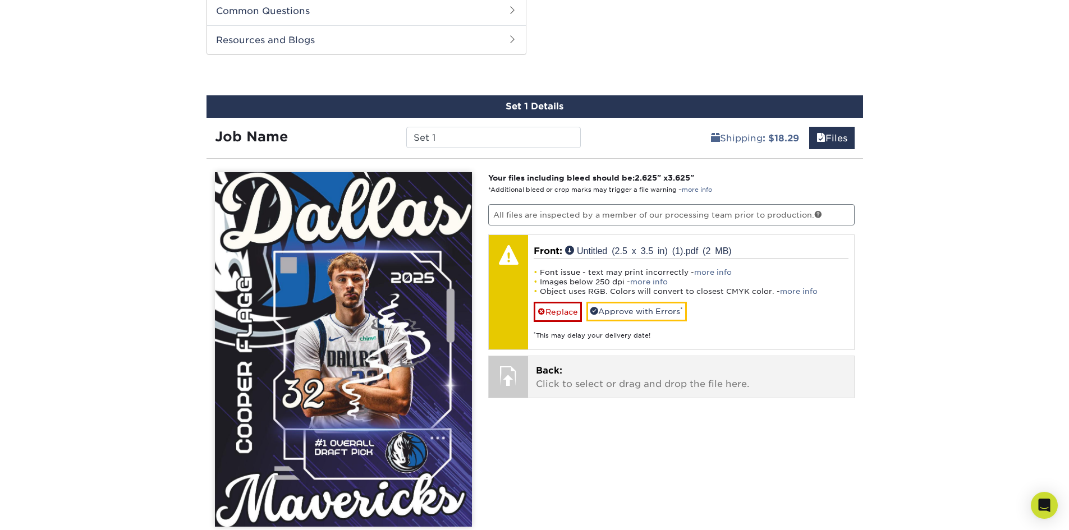
click at [602, 370] on p "Back: Click to select or drag and drop the file here." at bounding box center [691, 377] width 310 height 27
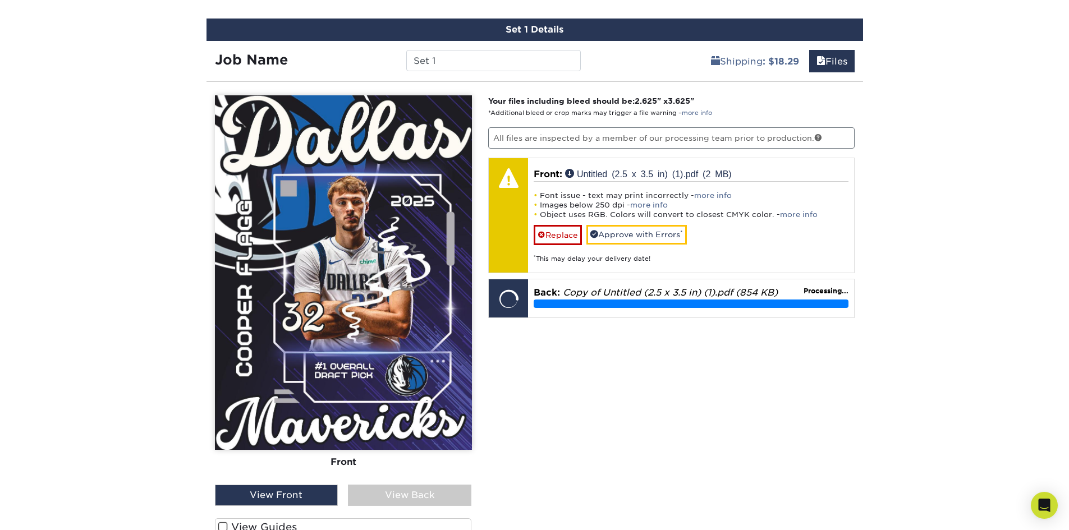
scroll to position [672, 0]
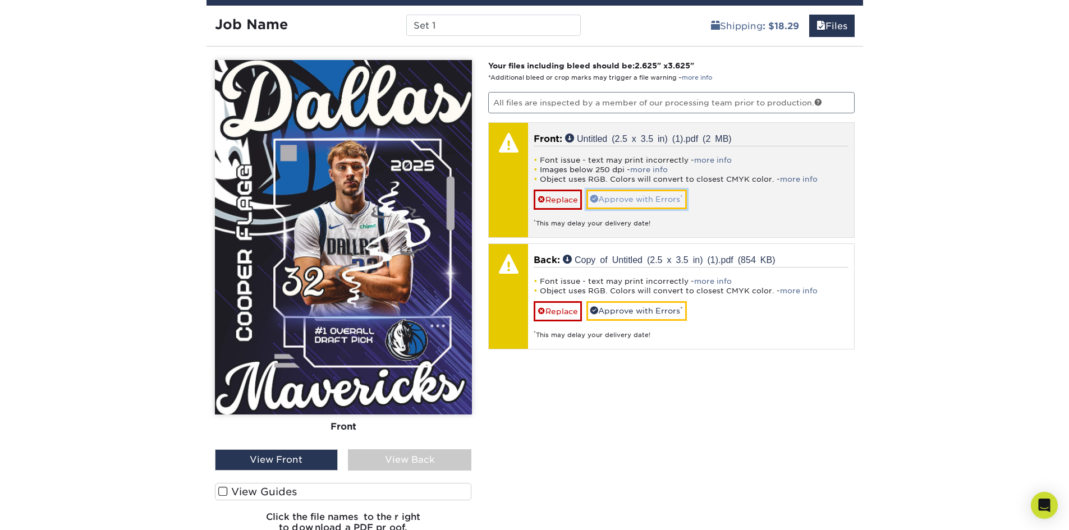
click at [634, 200] on link "Approve with Errors *" at bounding box center [637, 199] width 100 height 19
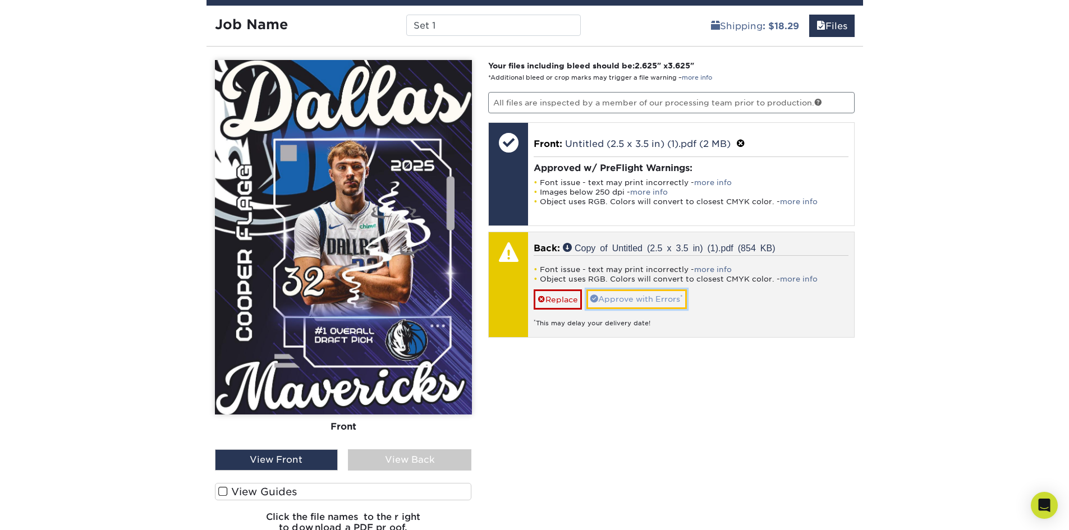
click at [648, 297] on link "Approve with Errors *" at bounding box center [637, 299] width 100 height 19
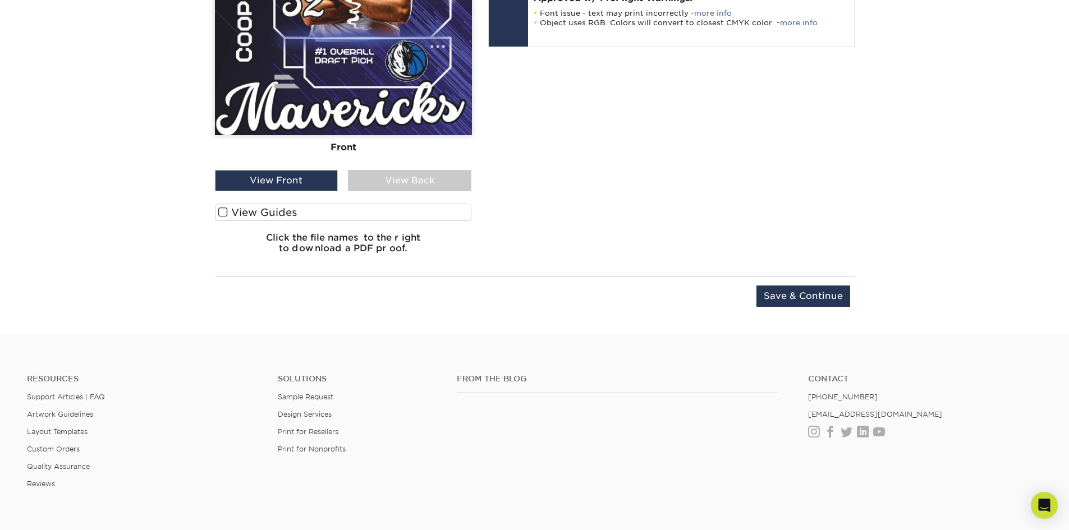
scroll to position [953, 0]
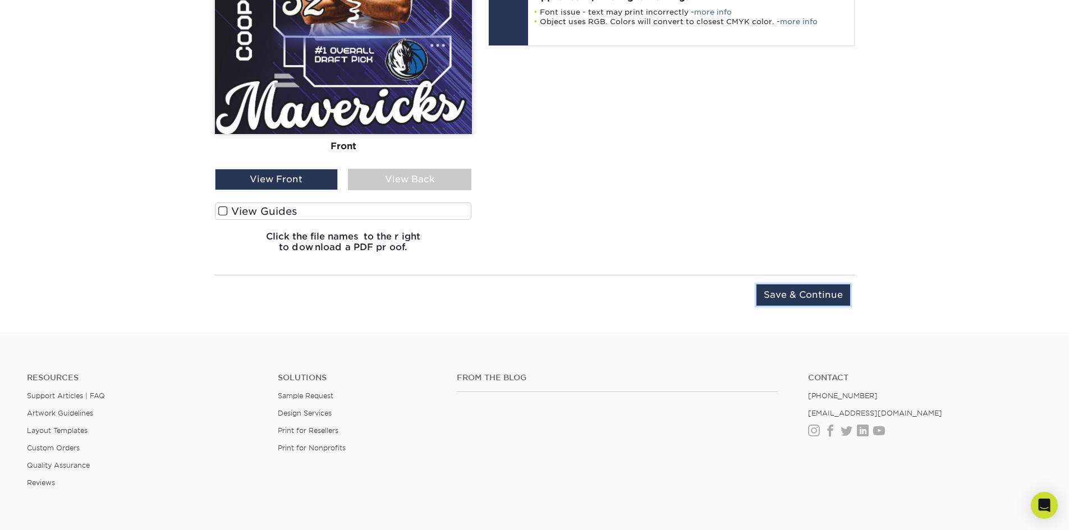
drag, startPoint x: 783, startPoint y: 295, endPoint x: 452, endPoint y: 218, distance: 339.4
click at [477, 227] on div "You've choosen design services and can continue without uploading files. The fi…" at bounding box center [535, 47] width 657 height 544
click at [420, 187] on div "View Back" at bounding box center [409, 179] width 123 height 21
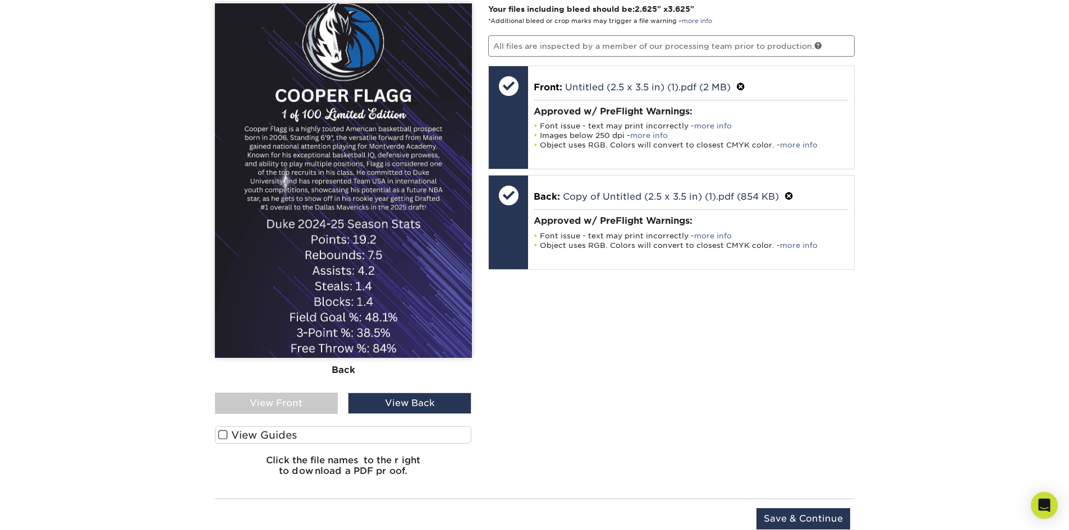
scroll to position [728, 0]
click at [281, 400] on div "View Front" at bounding box center [276, 403] width 123 height 21
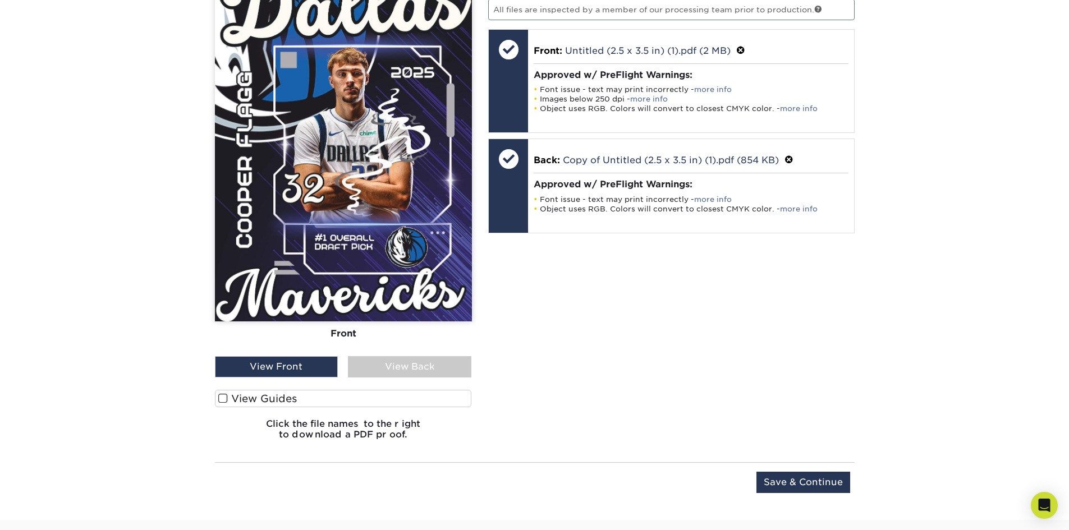
scroll to position [784, 0]
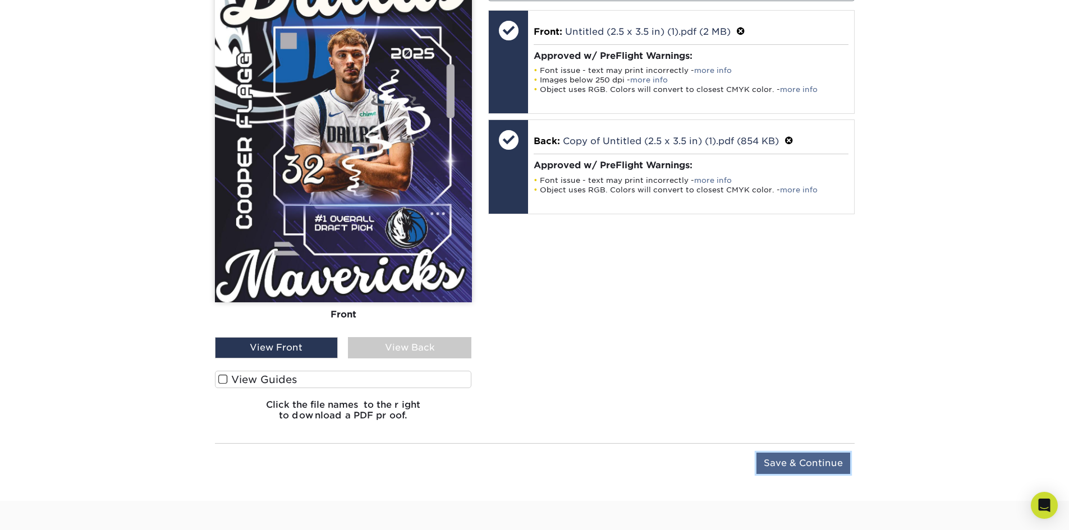
click at [791, 462] on input "Save & Continue" at bounding box center [804, 463] width 94 height 21
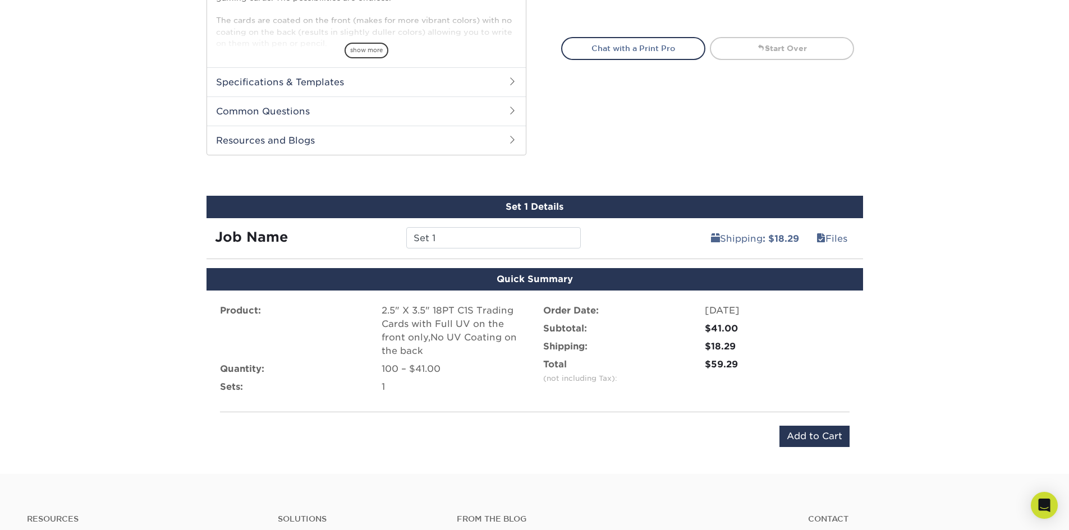
scroll to position [451, 0]
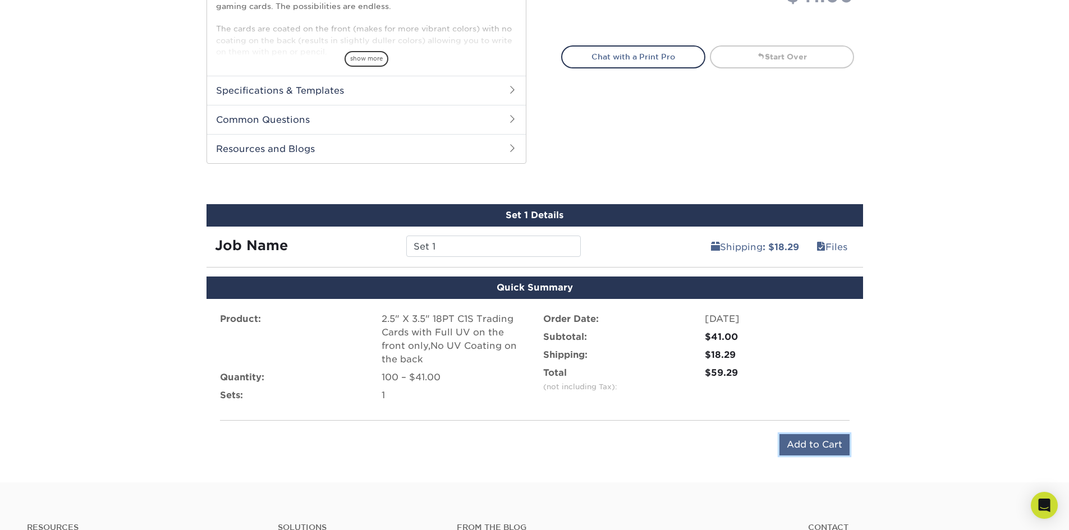
click at [823, 444] on input "Add to Cart" at bounding box center [815, 444] width 70 height 21
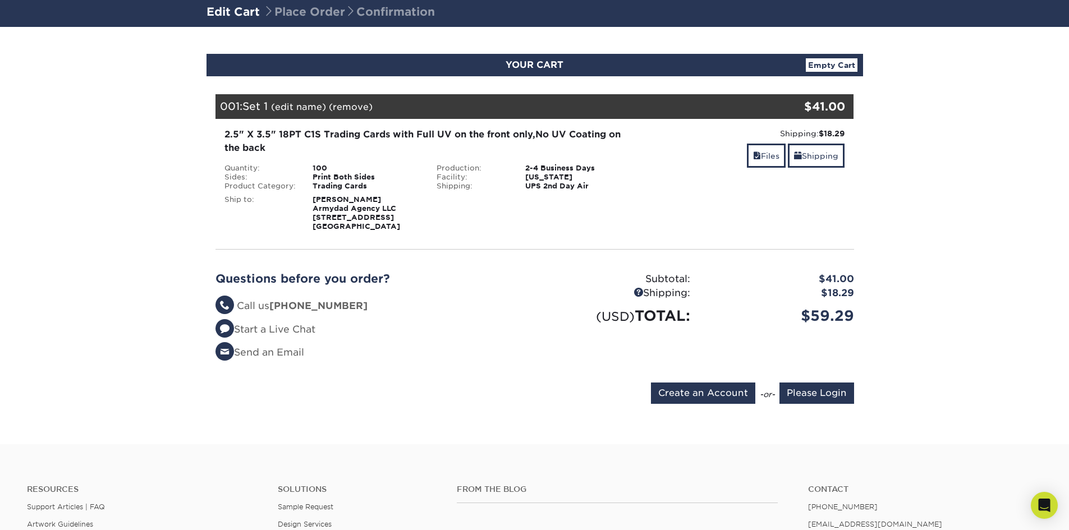
scroll to position [56, 0]
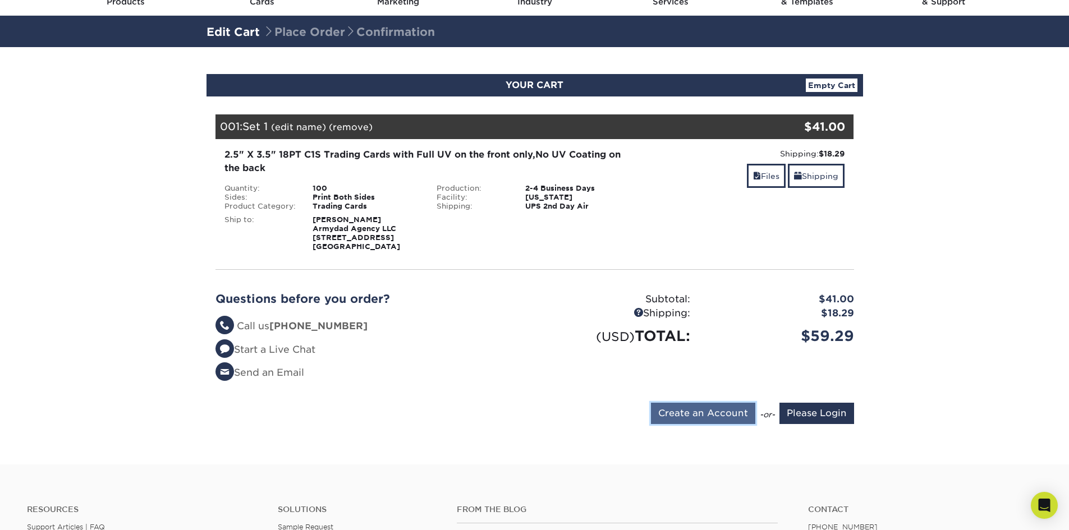
click at [705, 408] on input "Create an Account" at bounding box center [703, 413] width 104 height 21
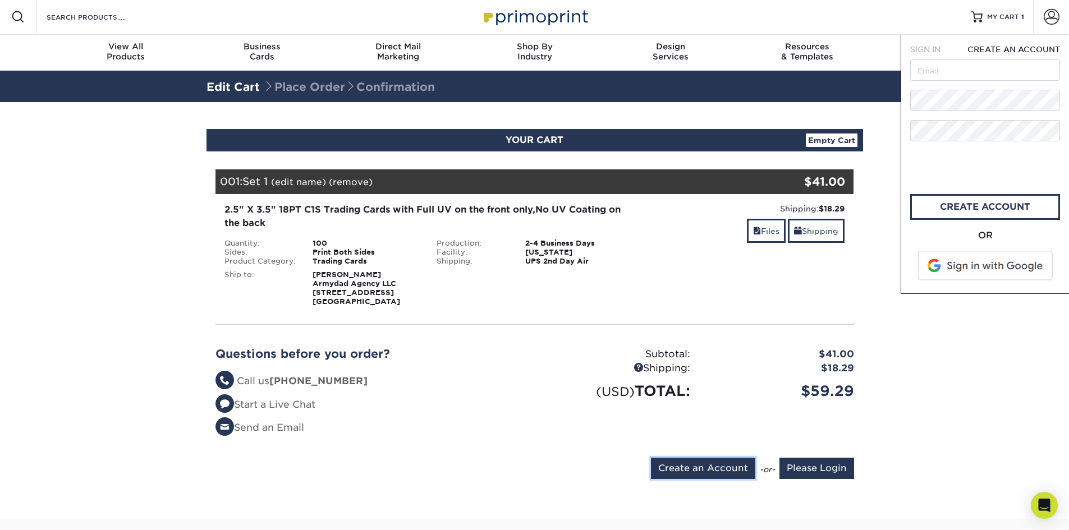
scroll to position [0, 0]
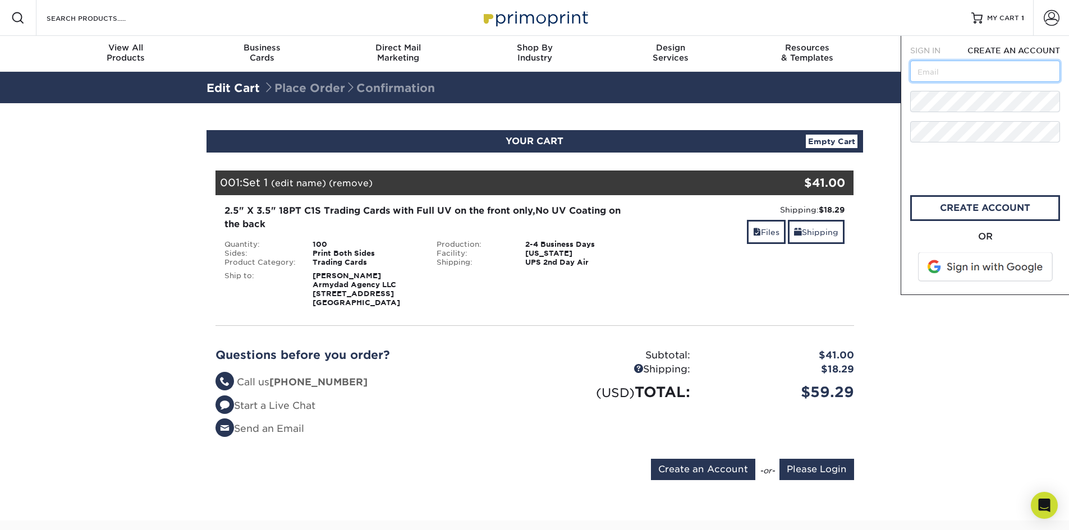
click at [945, 75] on input "text" at bounding box center [985, 71] width 150 height 21
click at [968, 77] on input "armymom.official@gmail.com" at bounding box center [985, 71] width 150 height 21
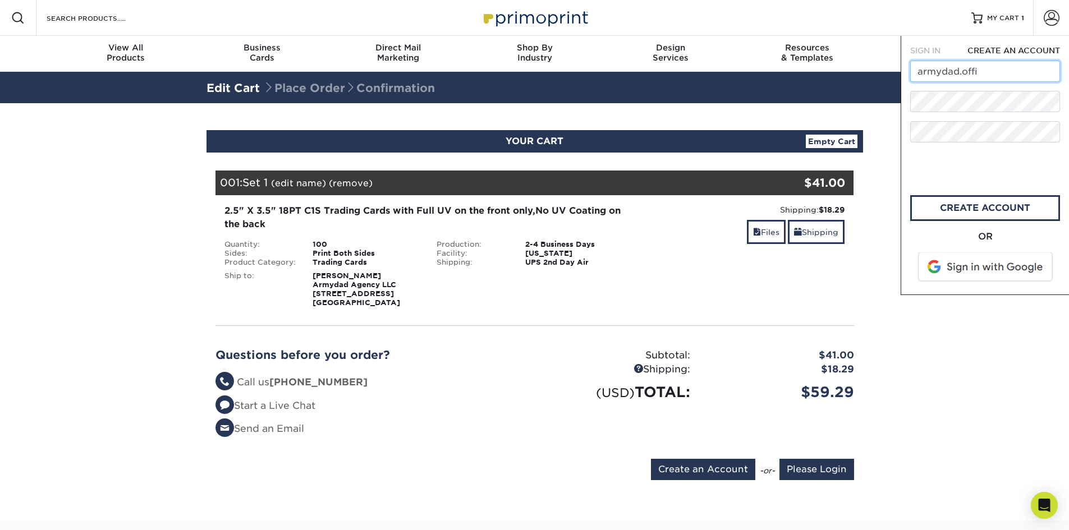
type input "[EMAIL_ADDRESS][DOMAIN_NAME]"
click at [857, 107] on div "Resources Menu Search Products Account SIGN IN CREATE AN ACCOUNT forgot passwor…" at bounding box center [534, 424] width 1069 height 849
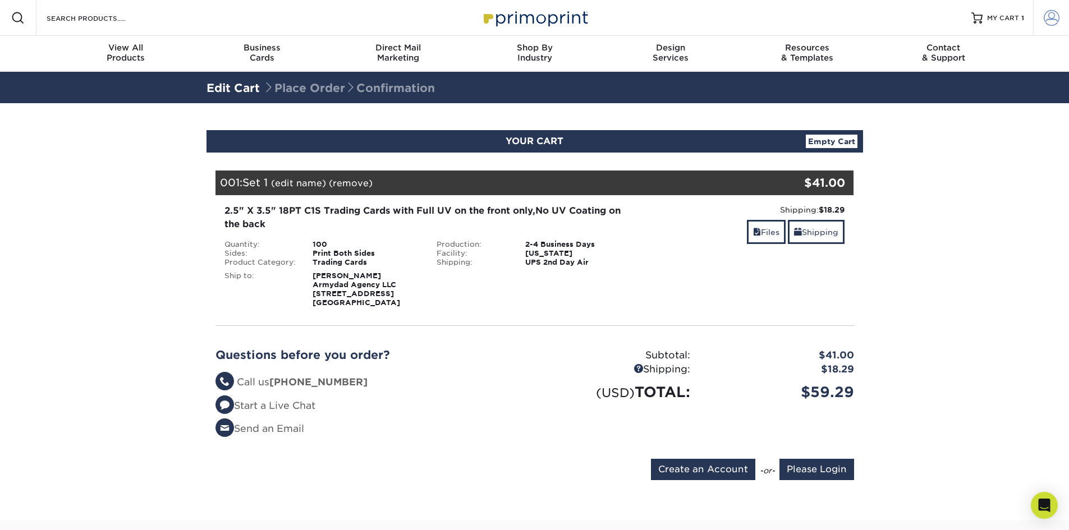
click at [1052, 22] on span at bounding box center [1052, 18] width 16 height 16
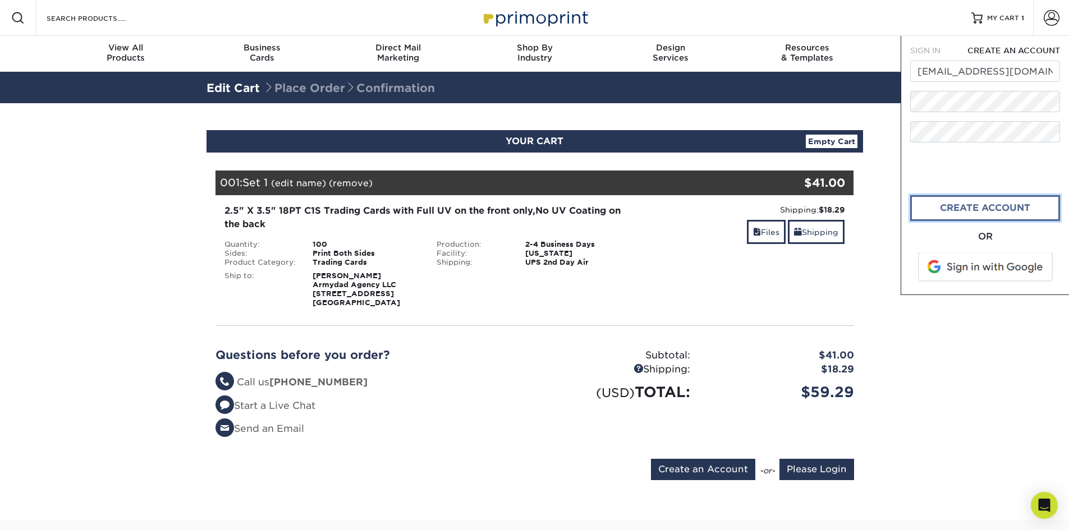
click at [989, 207] on link "create account" at bounding box center [985, 208] width 150 height 26
click at [674, 277] on div "Shipping: $18.29 Discount: - $0.00 Files Shipping" at bounding box center [747, 255] width 213 height 103
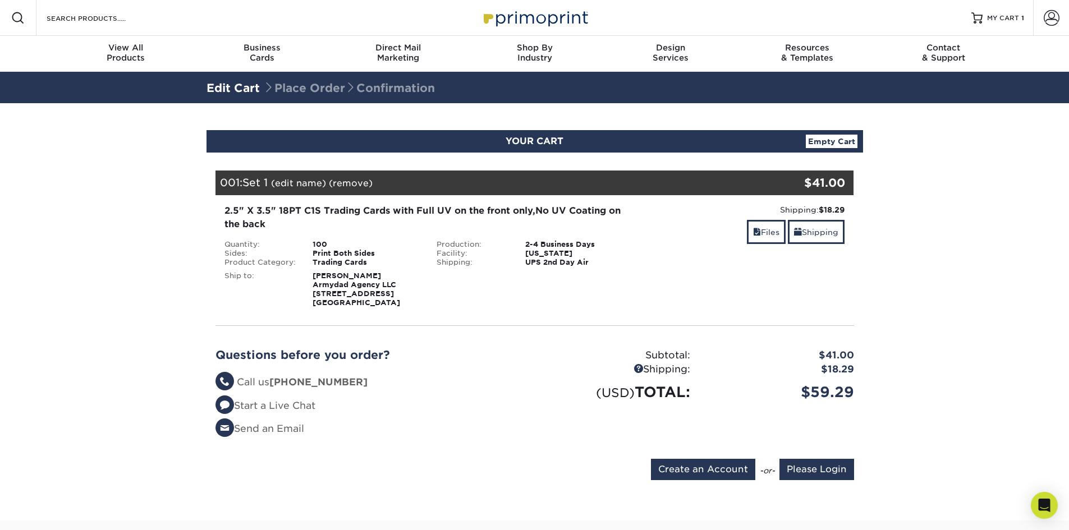
click at [733, 141] on div "YOUR CART Empty Cart" at bounding box center [535, 141] width 657 height 22
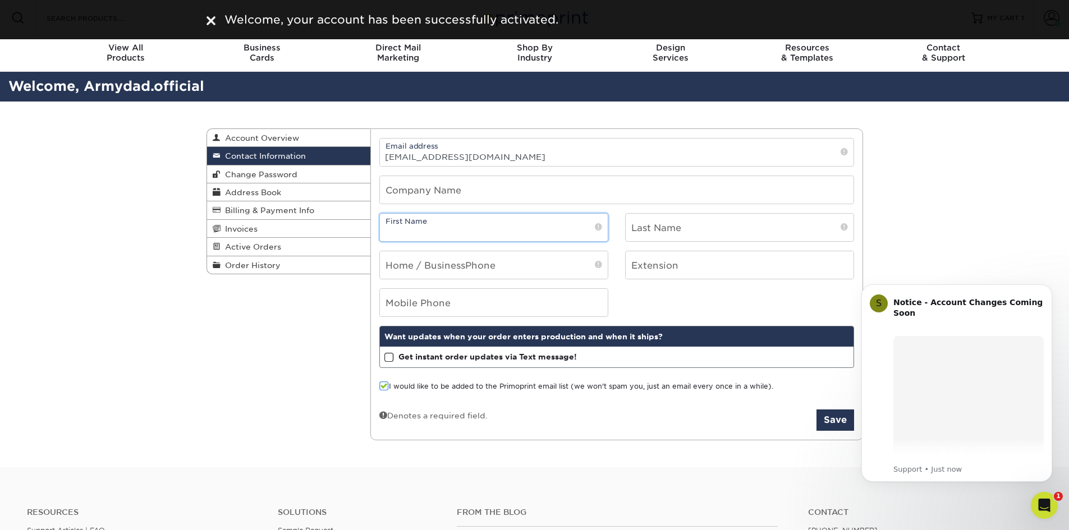
click at [507, 218] on input "text" at bounding box center [494, 228] width 228 height 28
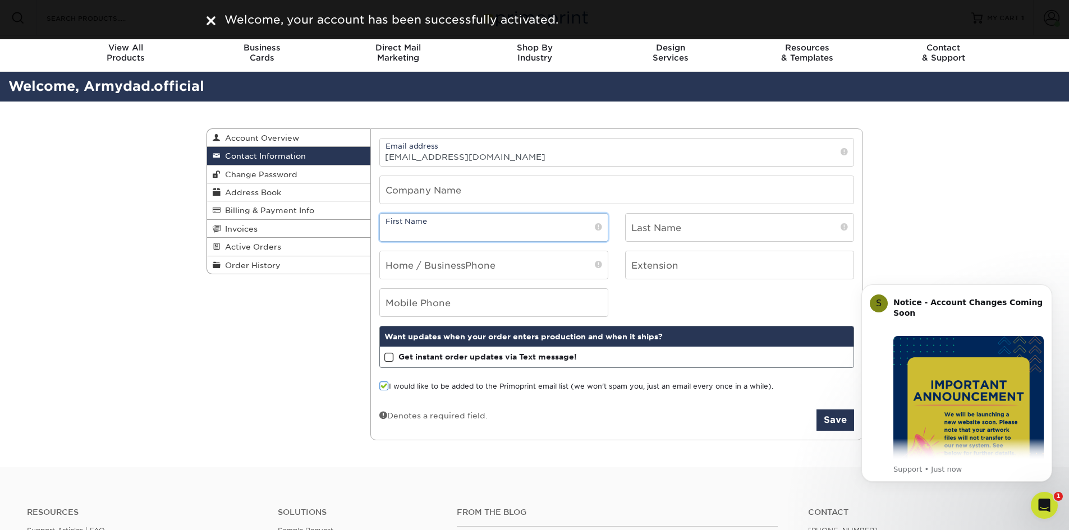
type input "[PERSON_NAME]"
type input "Armydad Agency LLC"
type input "fortier"
type input "2072156304"
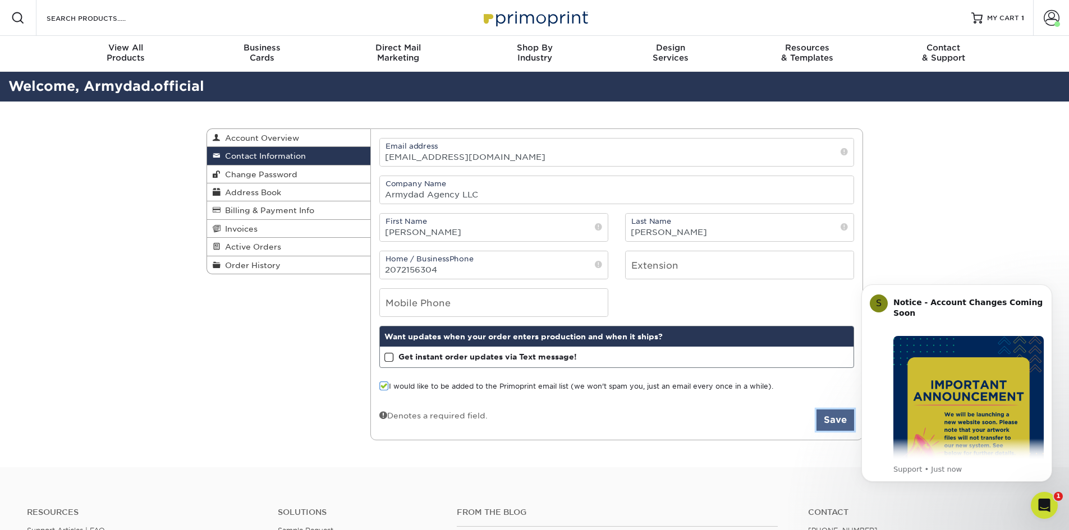
click at [834, 414] on button "Save" at bounding box center [836, 420] width 38 height 21
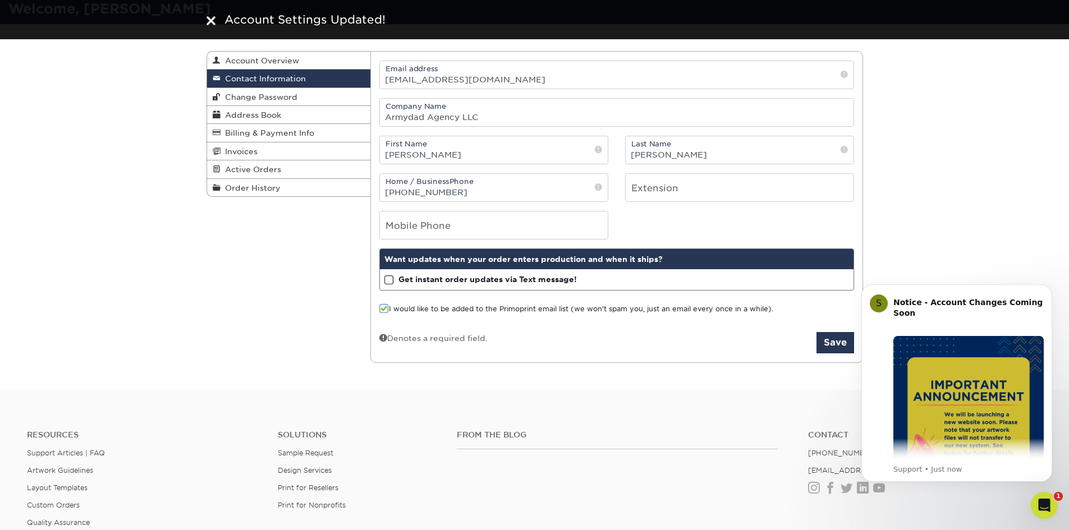
scroll to position [112, 0]
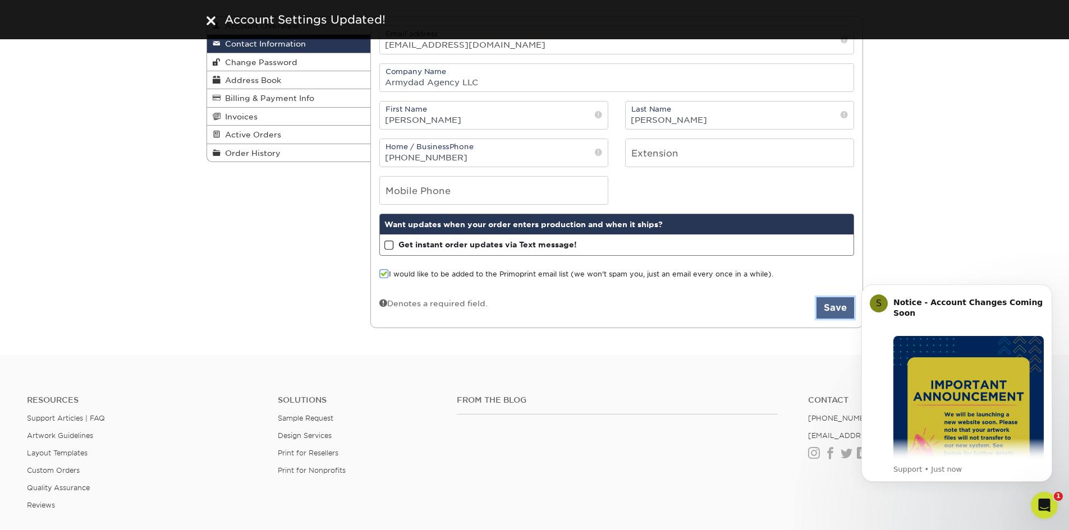
click at [843, 302] on button "Save" at bounding box center [836, 308] width 38 height 21
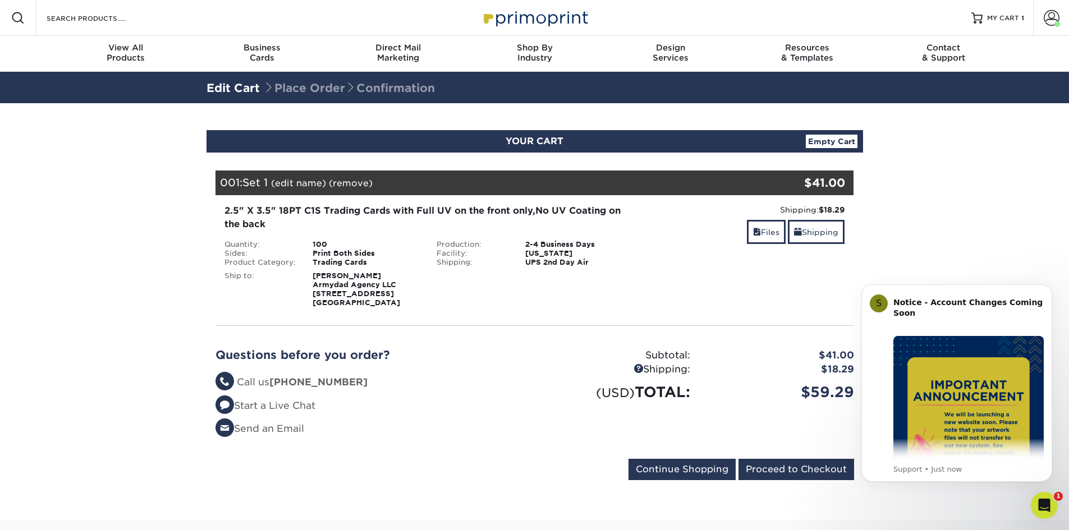
scroll to position [56, 0]
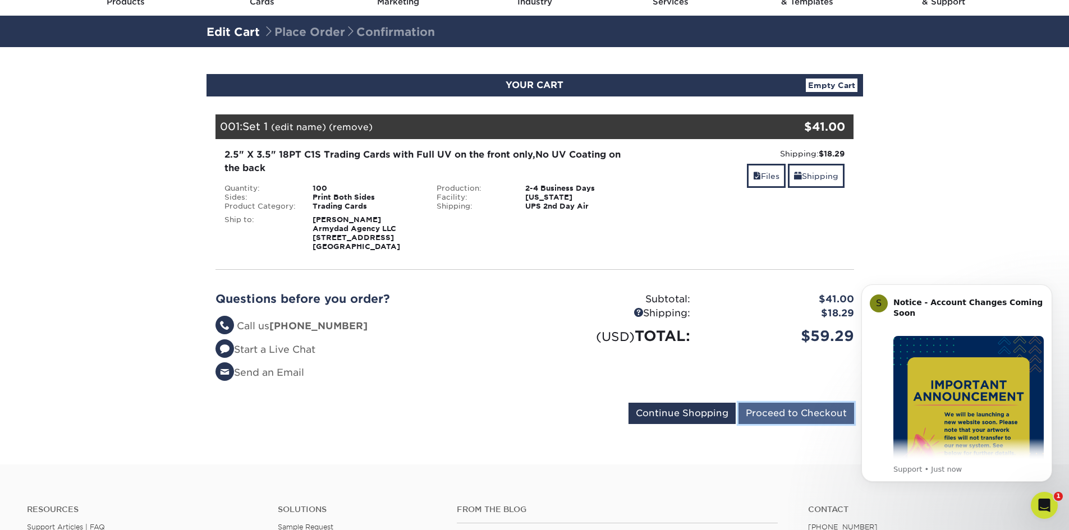
click at [800, 414] on input "Proceed to Checkout" at bounding box center [797, 413] width 116 height 21
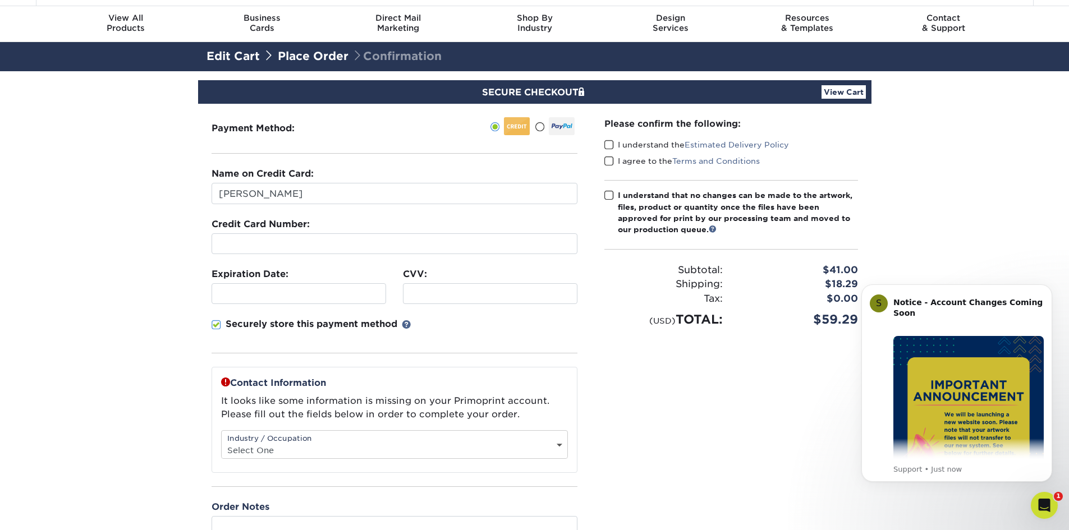
scroll to position [56, 0]
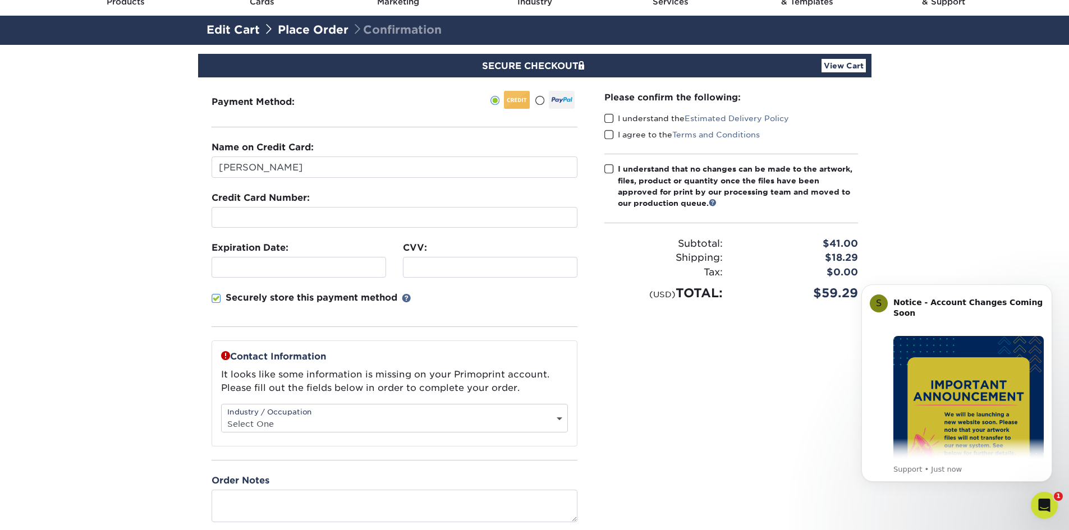
click at [321, 212] on div at bounding box center [395, 217] width 366 height 21
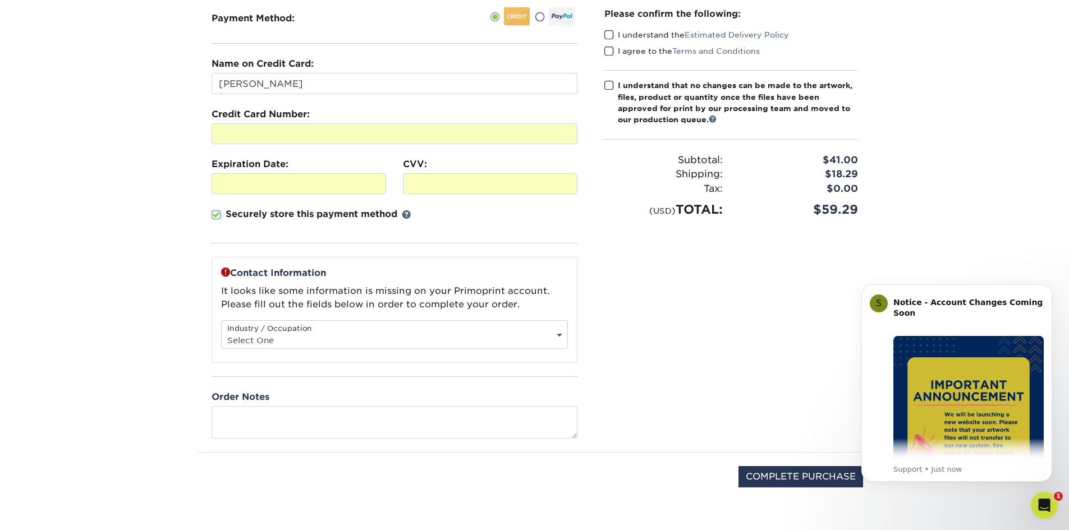
scroll to position [168, 0]
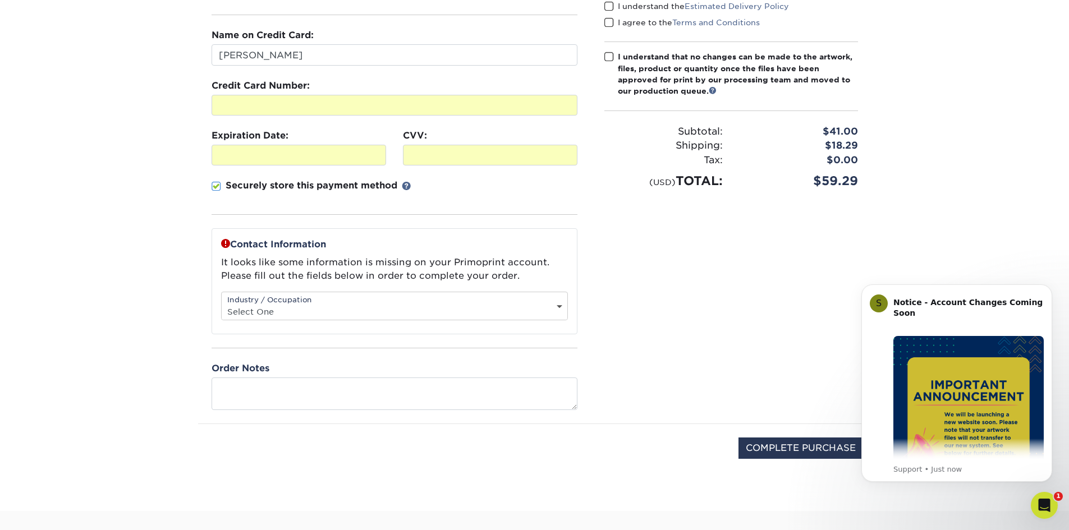
click at [338, 308] on select "Select One Administrative Executive Human Resources Construction Education Ente…" at bounding box center [395, 312] width 346 height 16
click at [639, 315] on div "Please confirm the following: I understand the Estimated Delivery Policy I agre…" at bounding box center [731, 194] width 281 height 459
click at [530, 314] on select "Select One Administrative Executive Human Resources Construction Education Ente…" at bounding box center [395, 312] width 346 height 16
select select "16"
click at [222, 304] on select "Select One Administrative Executive Human Resources Construction Education Ente…" at bounding box center [395, 312] width 346 height 16
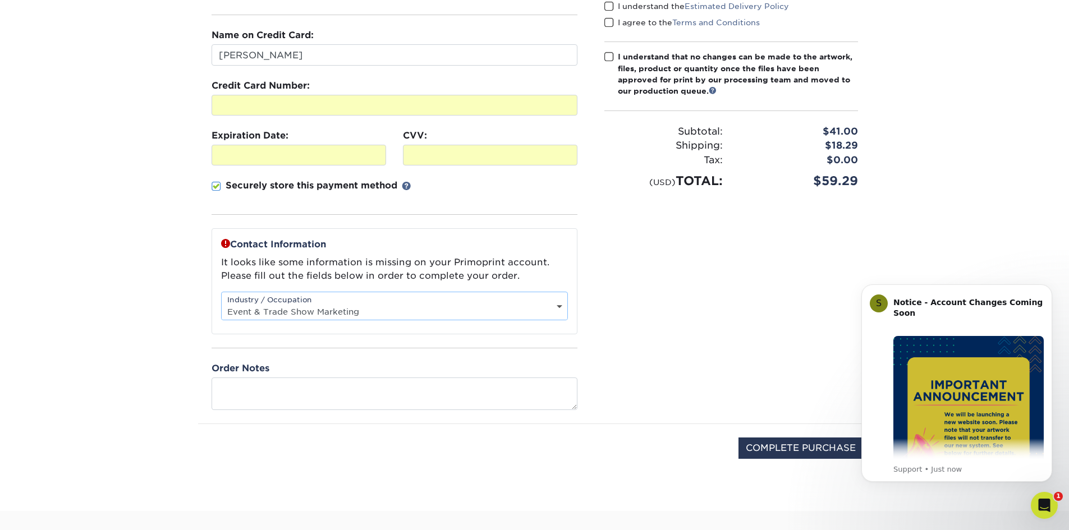
click at [617, 272] on div "Please confirm the following: I understand the Estimated Delivery Policy I agre…" at bounding box center [731, 194] width 281 height 459
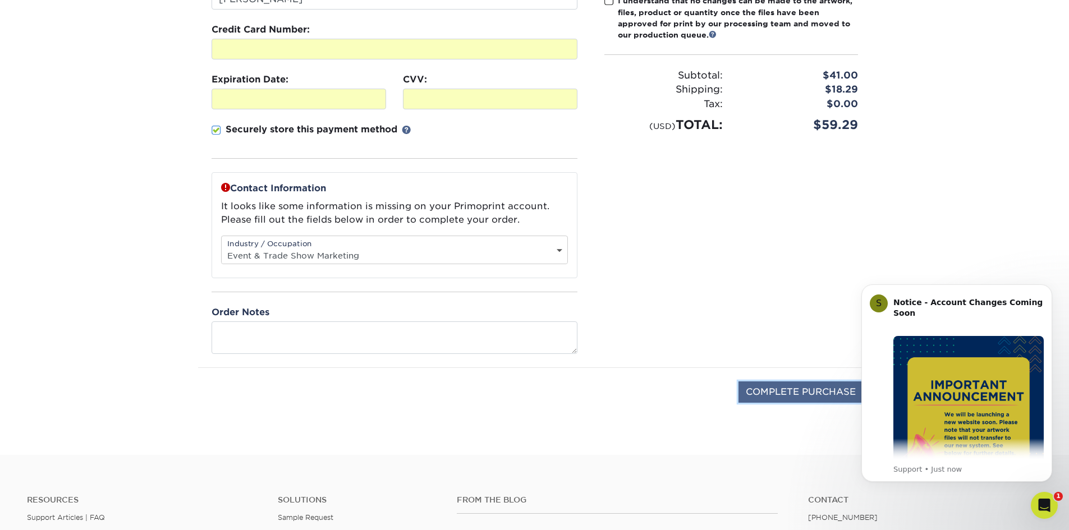
click at [777, 391] on input "COMPLETE PURCHASE" at bounding box center [801, 392] width 125 height 21
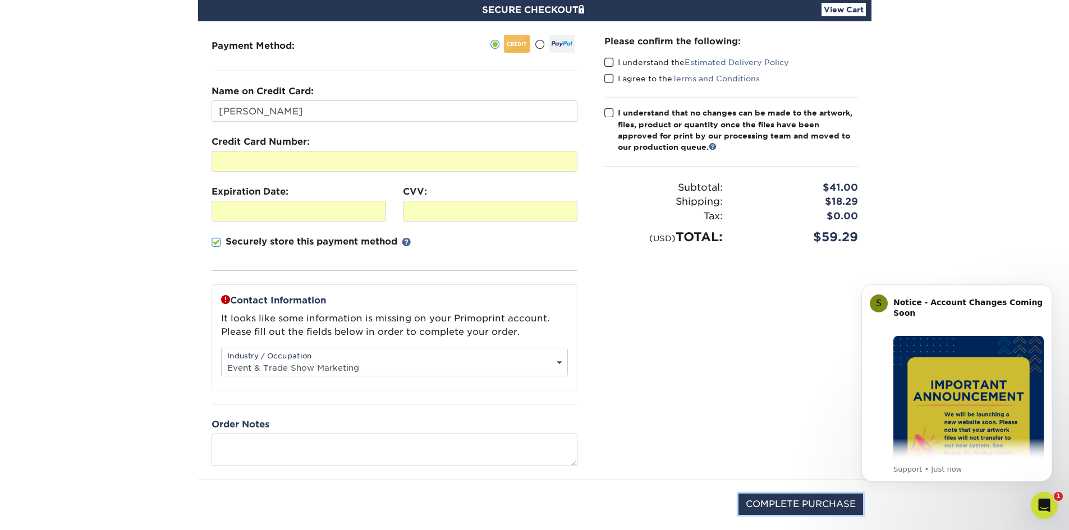
scroll to position [0, 0]
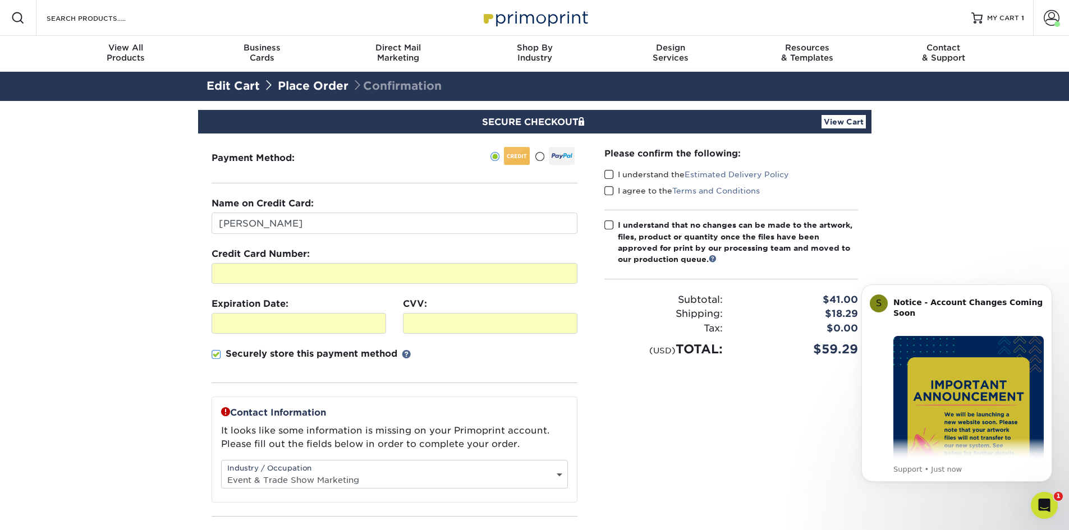
click at [614, 175] on span at bounding box center [610, 175] width 10 height 11
click at [0, 0] on input "I understand the Estimated Delivery Policy" at bounding box center [0, 0] width 0 height 0
click at [613, 190] on span at bounding box center [610, 191] width 10 height 11
click at [0, 0] on input "I agree to the Terms and Conditions" at bounding box center [0, 0] width 0 height 0
click at [608, 225] on span at bounding box center [610, 225] width 10 height 11
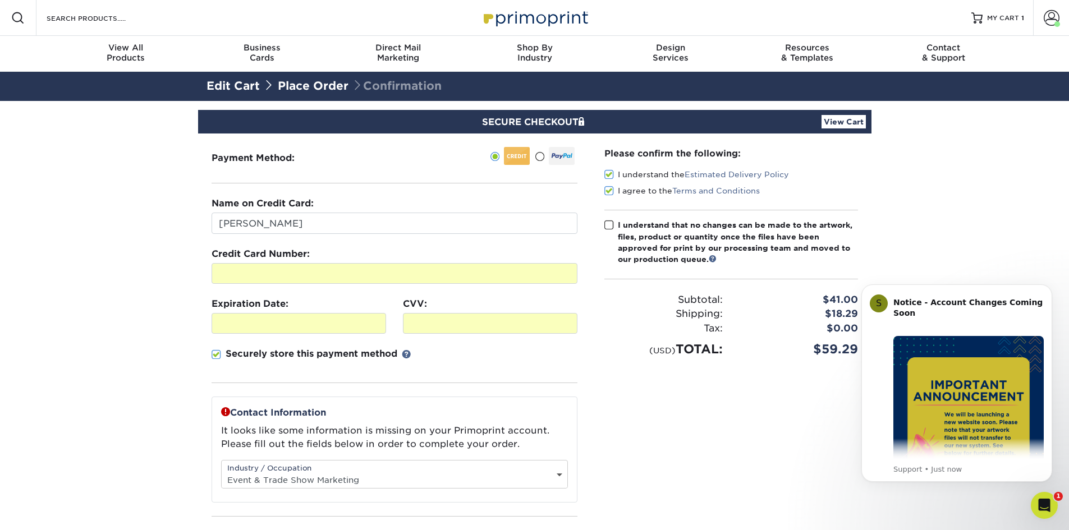
click at [0, 0] on input "I understand that no changes can be made to the artwork, files, product or quan…" at bounding box center [0, 0] width 0 height 0
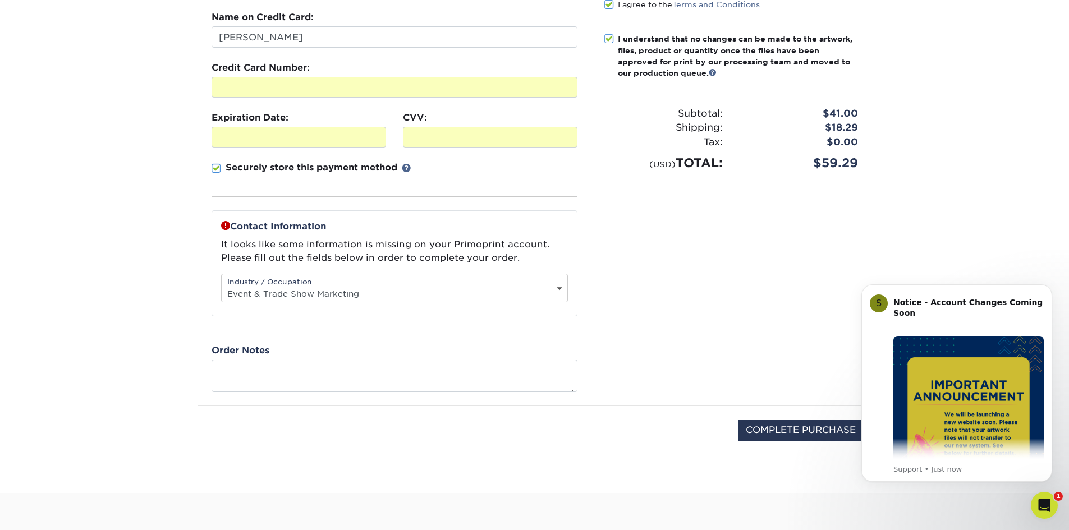
scroll to position [225, 0]
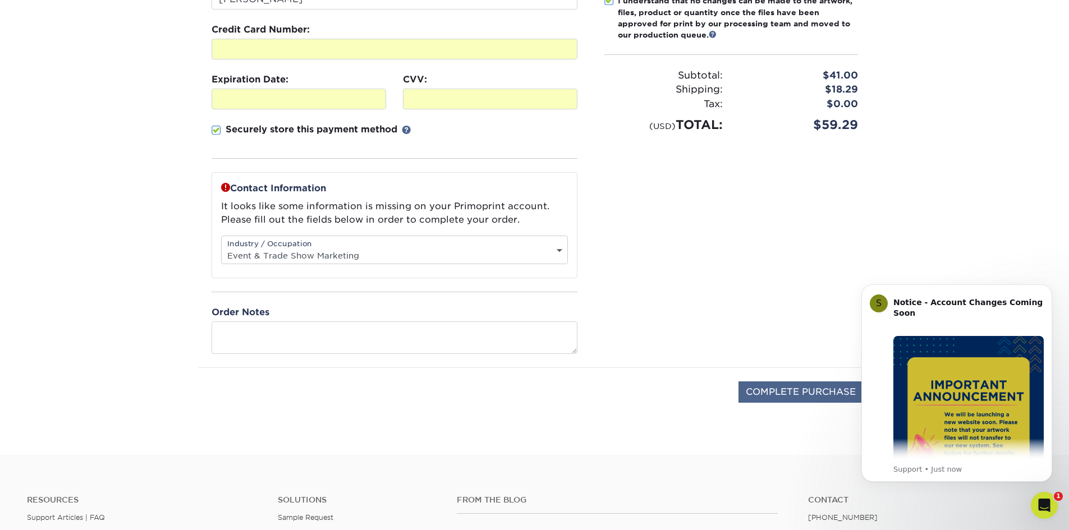
drag, startPoint x: 798, startPoint y: 378, endPoint x: 791, endPoint y: 385, distance: 9.9
click at [795, 380] on div "COMPLETE PURCHASE" at bounding box center [535, 398] width 657 height 60
click at [791, 385] on input "COMPLETE PURCHASE" at bounding box center [801, 392] width 125 height 21
type input "PROCESSING, PLEASE WAIT..."
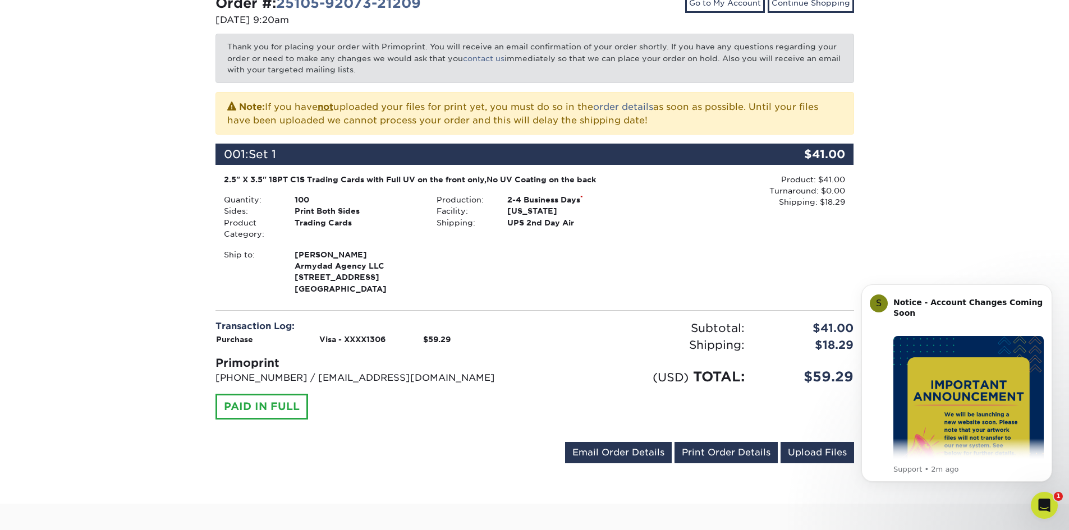
scroll to position [112, 0]
